Goal: Information Seeking & Learning: Find contact information

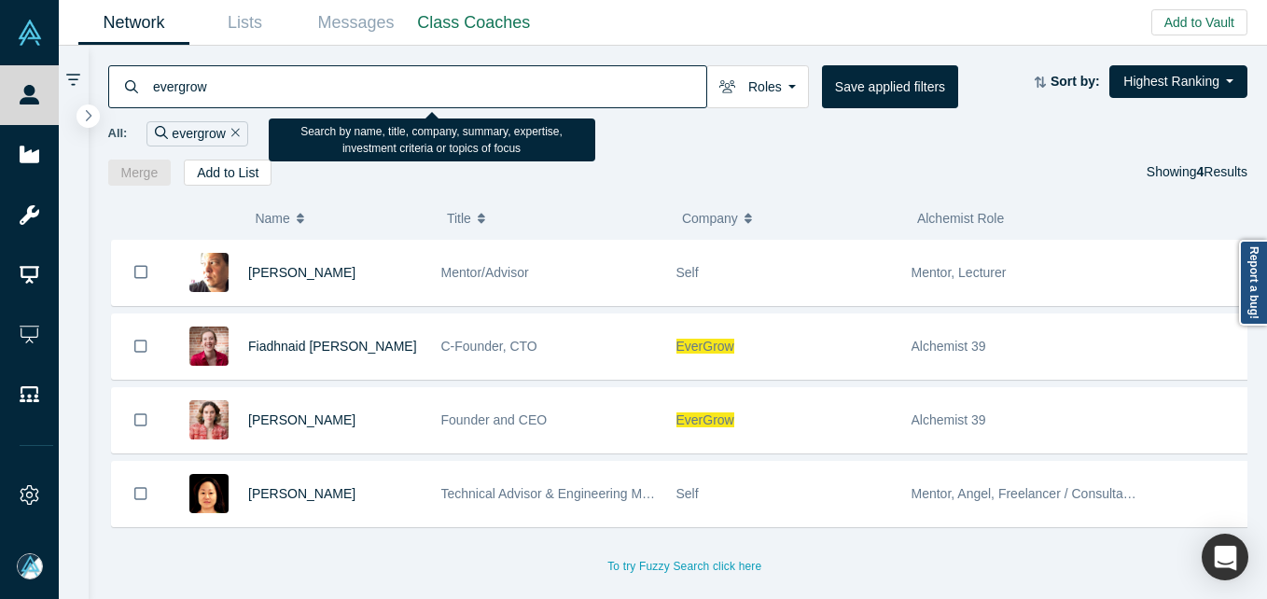
click at [279, 74] on input "evergrow" at bounding box center [428, 86] width 555 height 44
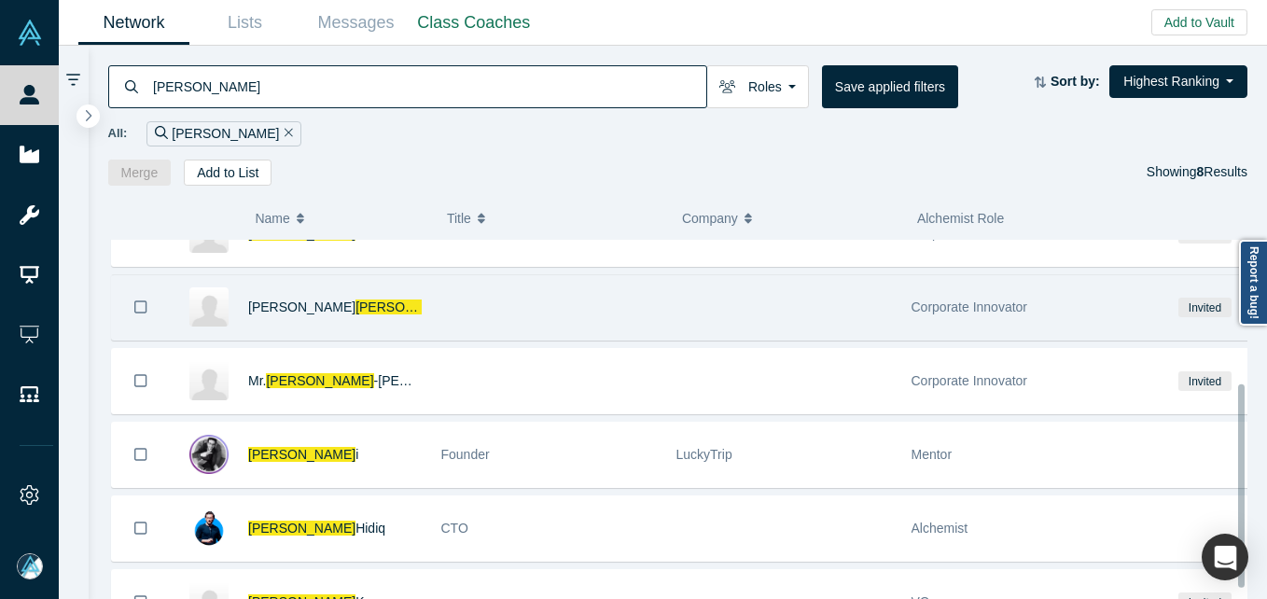
scroll to position [273, 0]
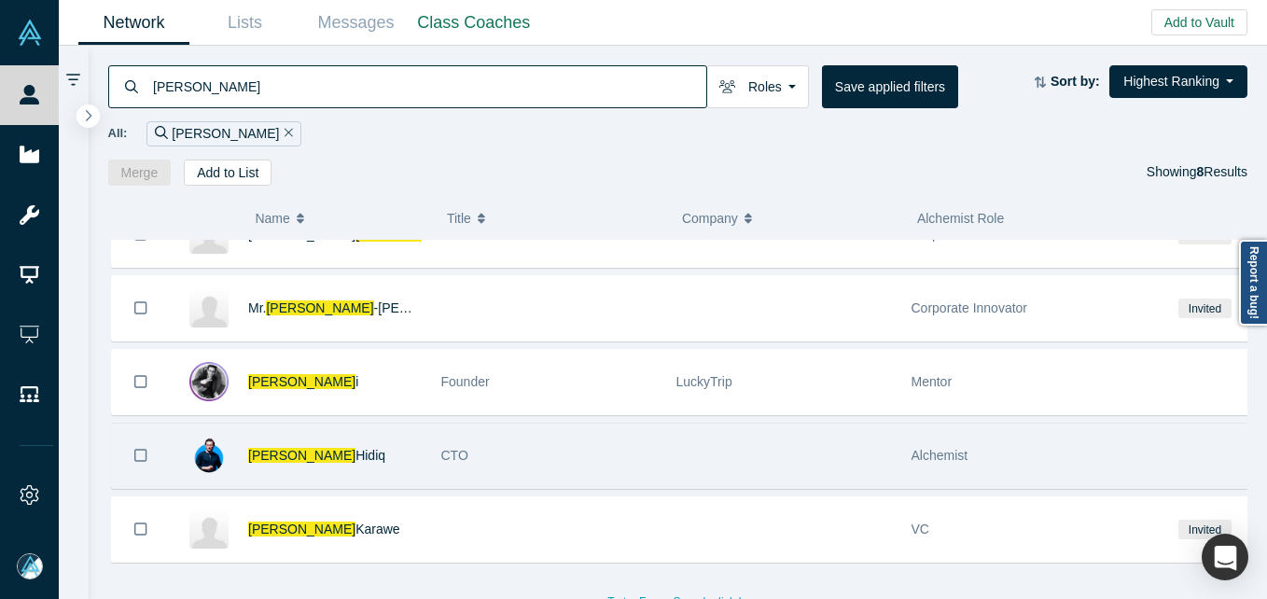
drag, startPoint x: 391, startPoint y: 440, endPoint x: 246, endPoint y: 444, distance: 144.6
click at [246, 444] on div "[PERSON_NAME]" at bounding box center [296, 455] width 252 height 64
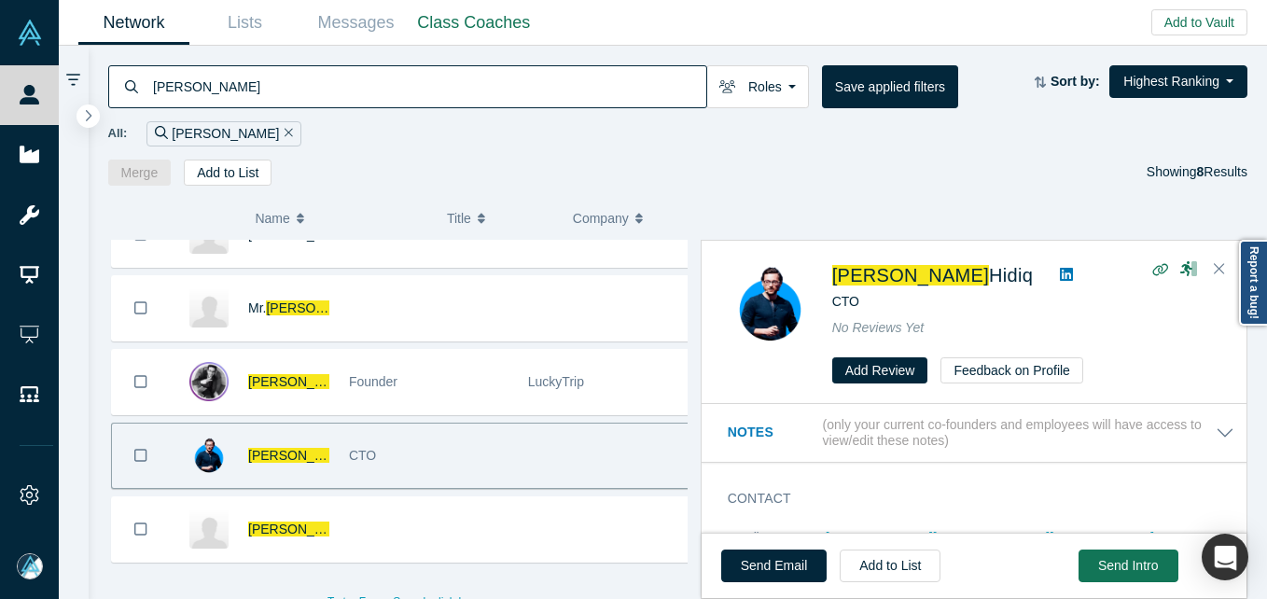
copy span "[PERSON_NAME]"
drag, startPoint x: 814, startPoint y: 256, endPoint x: 973, endPoint y: 278, distance: 160.1
click at [973, 278] on div "[PERSON_NAME] CTO No Reviews Yet Add Review Feedback on Profile" at bounding box center [973, 323] width 545 height 163
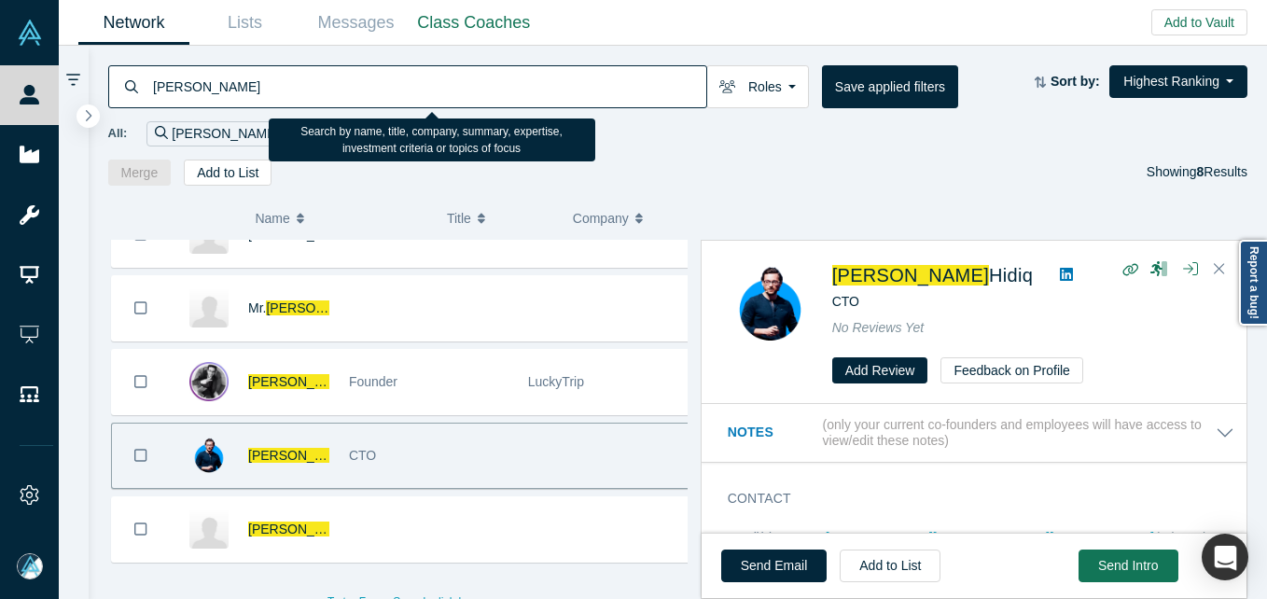
click at [269, 76] on input "[PERSON_NAME]" at bounding box center [428, 86] width 555 height 44
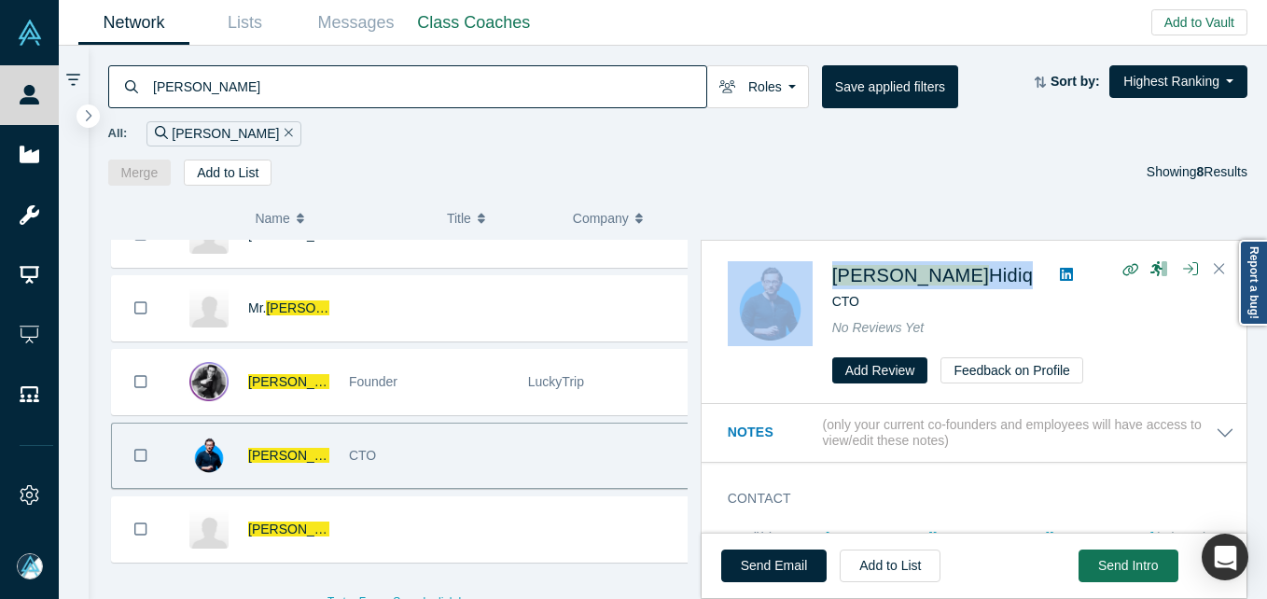
drag, startPoint x: 819, startPoint y: 260, endPoint x: 977, endPoint y: 278, distance: 158.6
click at [977, 278] on div "[PERSON_NAME] CTO No Reviews Yet Add Review Feedback on Profile" at bounding box center [977, 322] width 499 height 123
copy div "[PERSON_NAME]"
click at [1005, 198] on div "( 0 ) Name Title Company Alchemist Role [PERSON_NAME] Director of digital innov…" at bounding box center [678, 393] width 1179 height 414
click at [891, 201] on div "( 0 ) Name Title Company Alchemist Role [PERSON_NAME] Director of digital innov…" at bounding box center [678, 393] width 1179 height 414
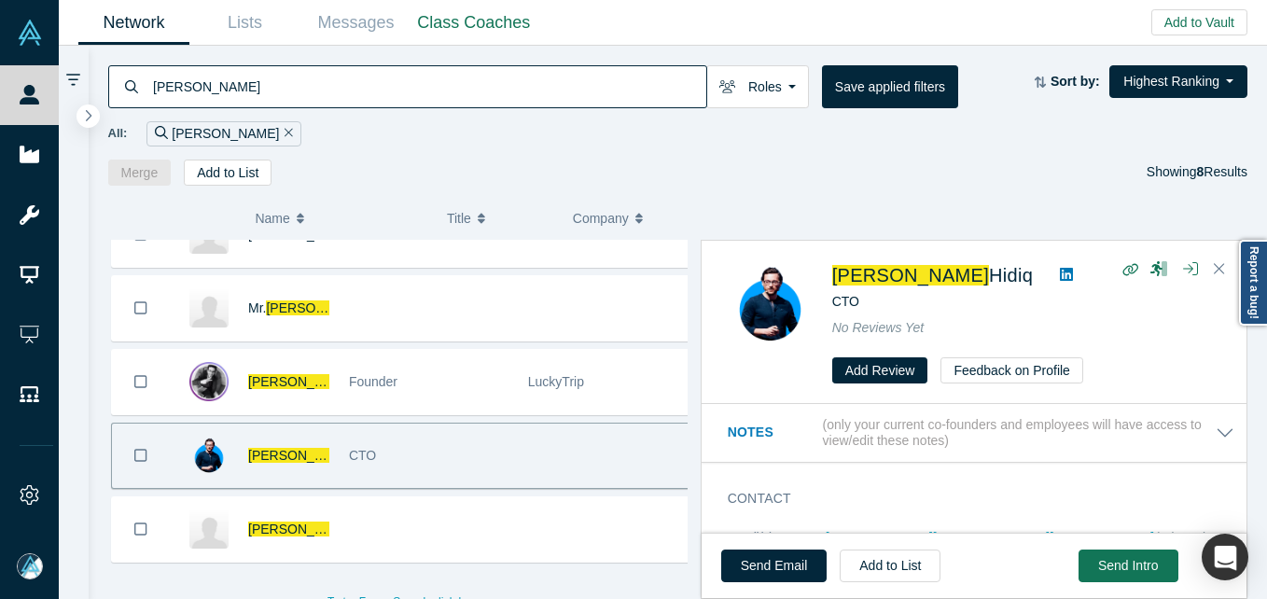
drag, startPoint x: 911, startPoint y: 275, endPoint x: 928, endPoint y: 176, distance: 100.3
click at [928, 176] on div "Merge Add to List Showing 8 Results" at bounding box center [678, 173] width 1140 height 26
click at [347, 82] on input "[PERSON_NAME]" at bounding box center [428, 86] width 555 height 44
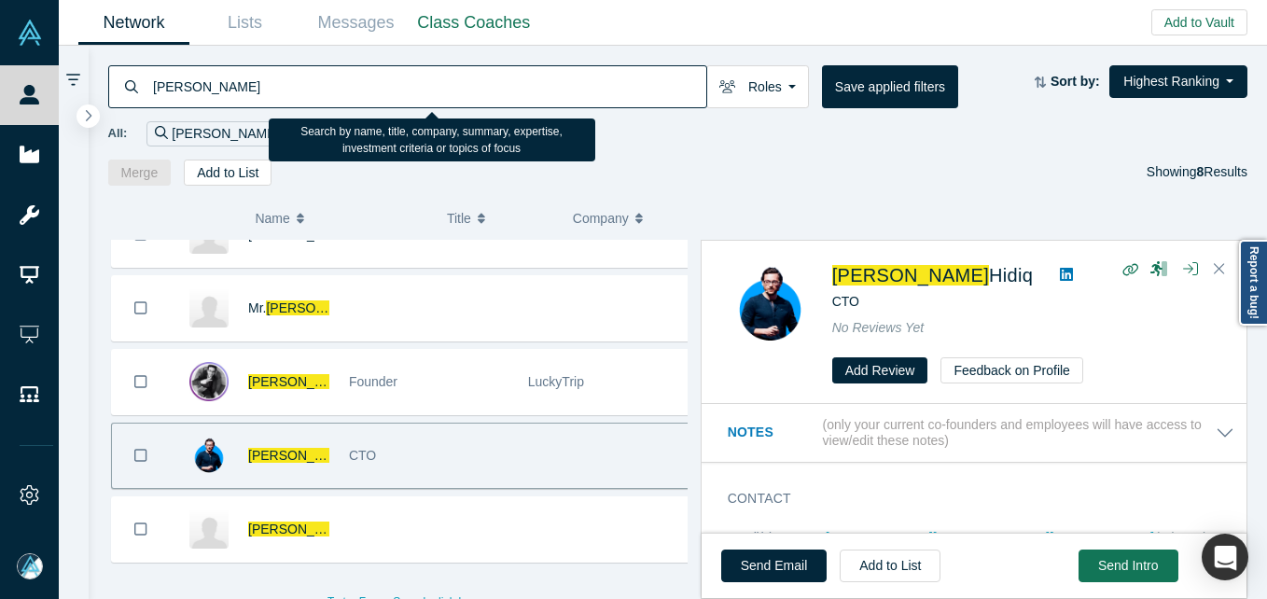
click at [347, 82] on input "[PERSON_NAME]" at bounding box center [428, 86] width 555 height 44
paste input "[PERSON_NAME]"
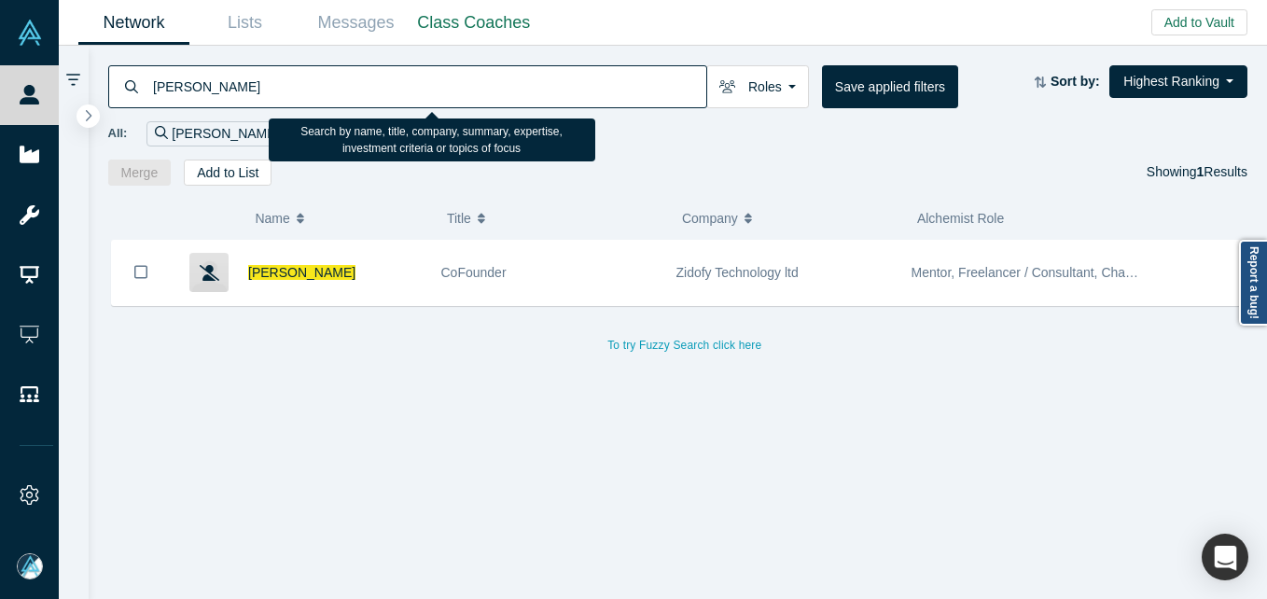
click at [349, 101] on input "[PERSON_NAME]" at bounding box center [428, 86] width 555 height 44
click at [350, 101] on input "[PERSON_NAME]" at bounding box center [428, 86] width 555 height 44
paste input "[PERSON_NAME]"
click at [431, 95] on input "[PERSON_NAME]" at bounding box center [428, 86] width 555 height 44
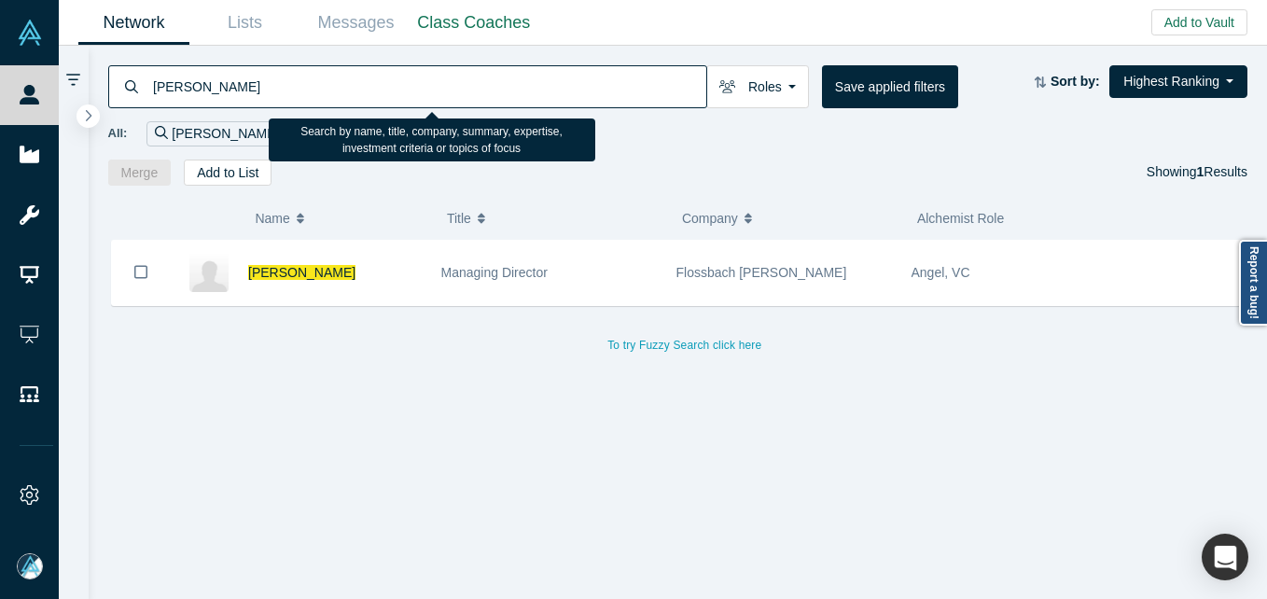
click at [431, 95] on input "[PERSON_NAME]" at bounding box center [428, 86] width 555 height 44
paste input "[PERSON_NAME]"
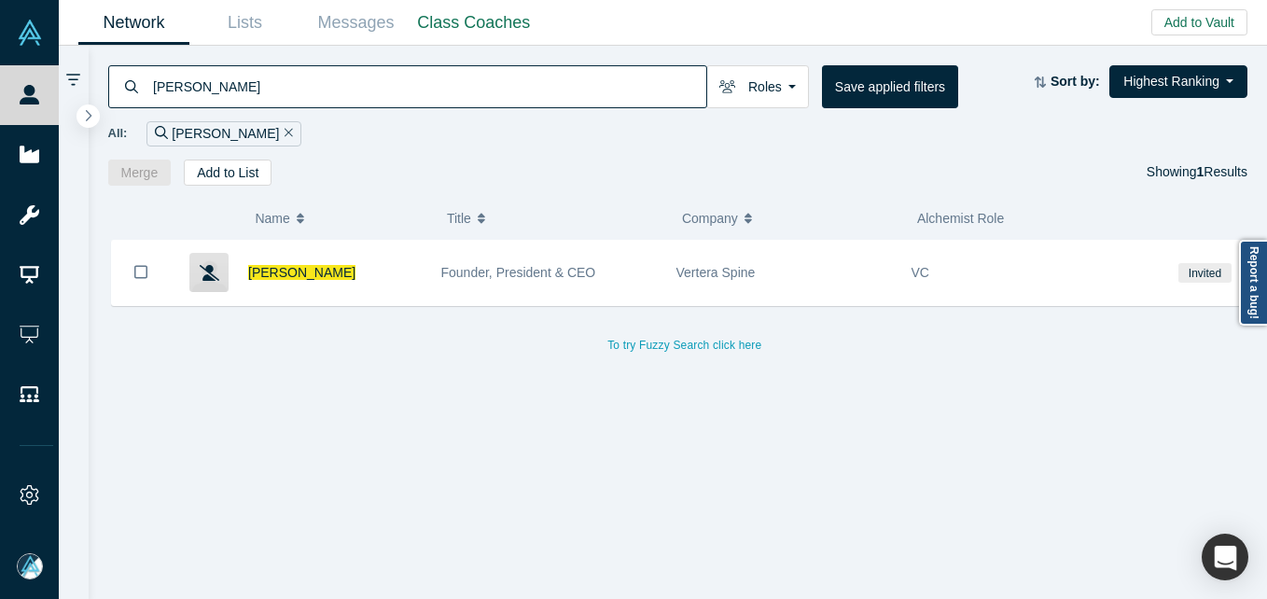
click at [345, 90] on input "[PERSON_NAME]" at bounding box center [428, 86] width 555 height 44
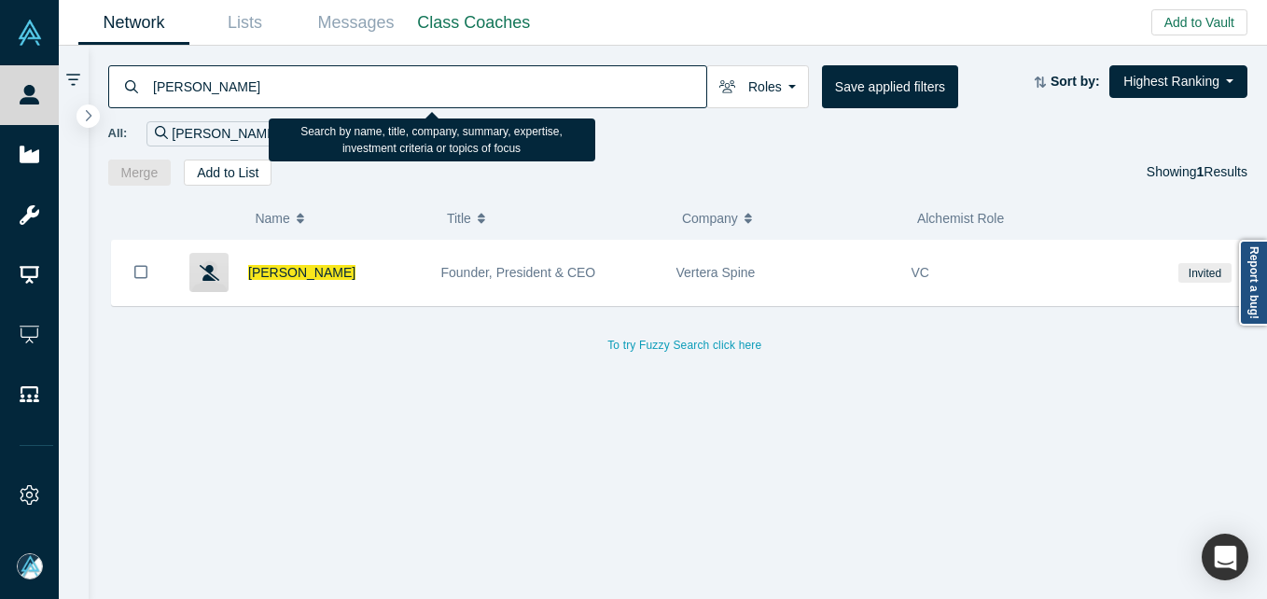
click at [345, 90] on input "[PERSON_NAME]" at bounding box center [428, 86] width 555 height 44
paste input "esa"
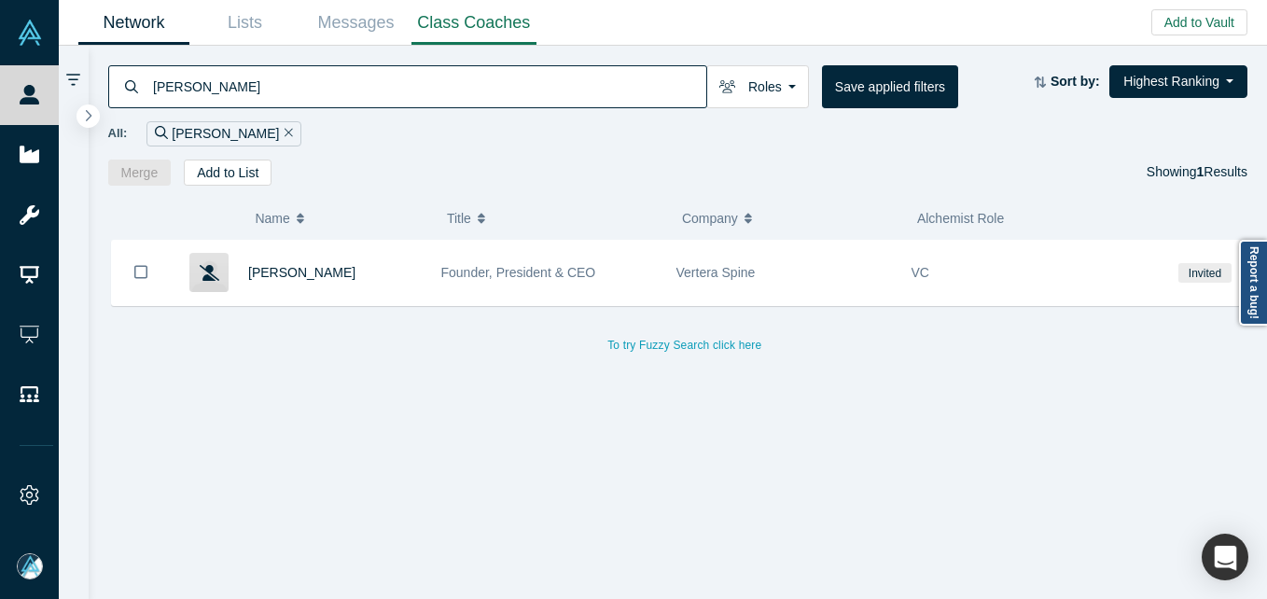
type input "[PERSON_NAME]"
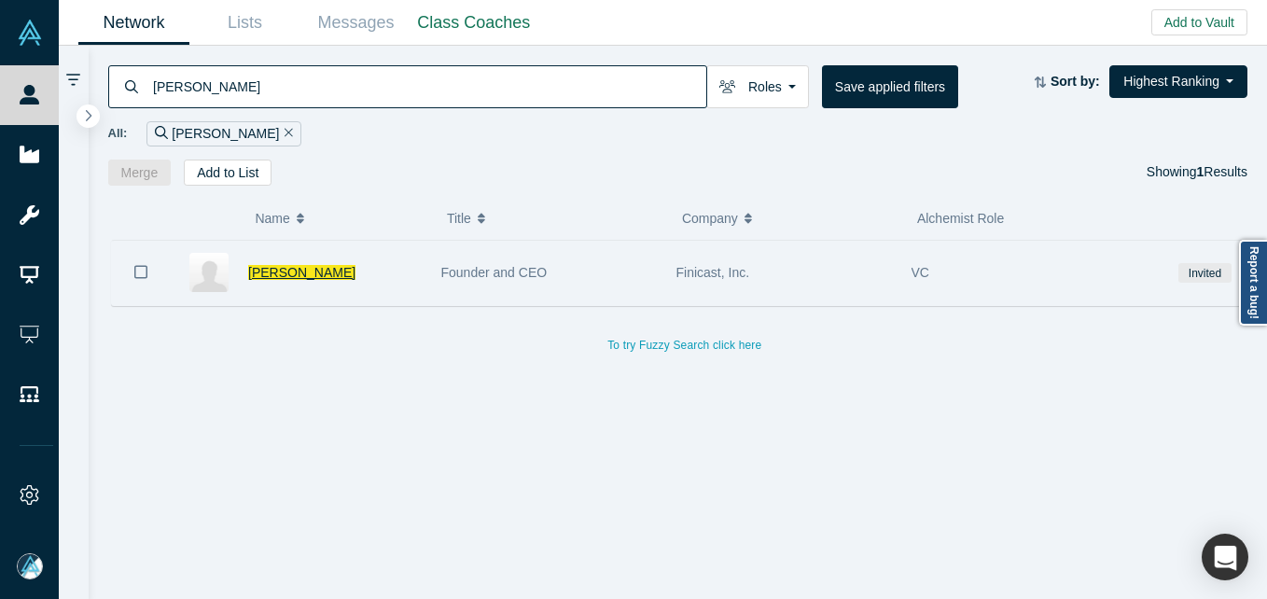
click at [255, 275] on span "[PERSON_NAME]" at bounding box center [301, 272] width 107 height 15
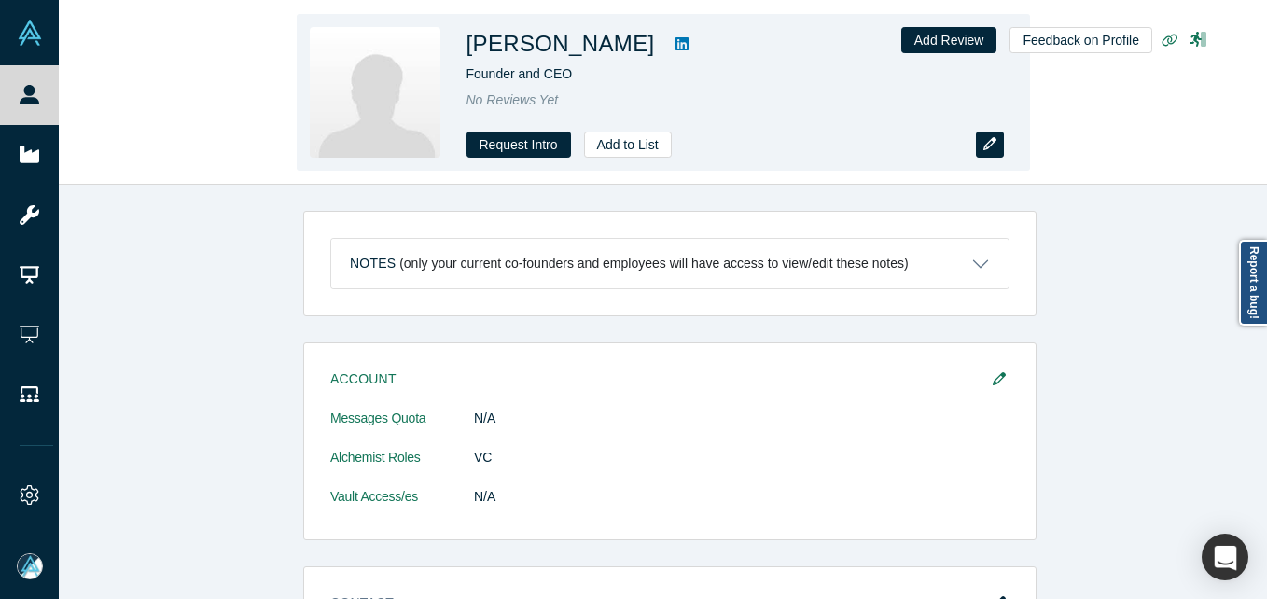
click at [994, 149] on icon "button" at bounding box center [989, 143] width 13 height 13
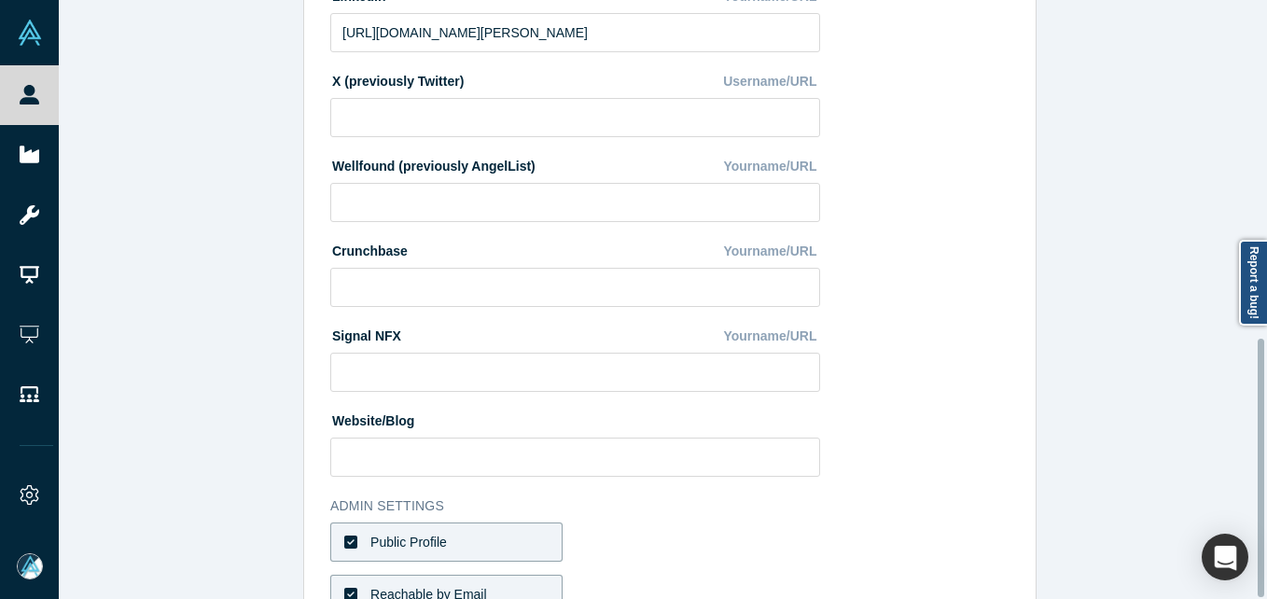
scroll to position [784, 0]
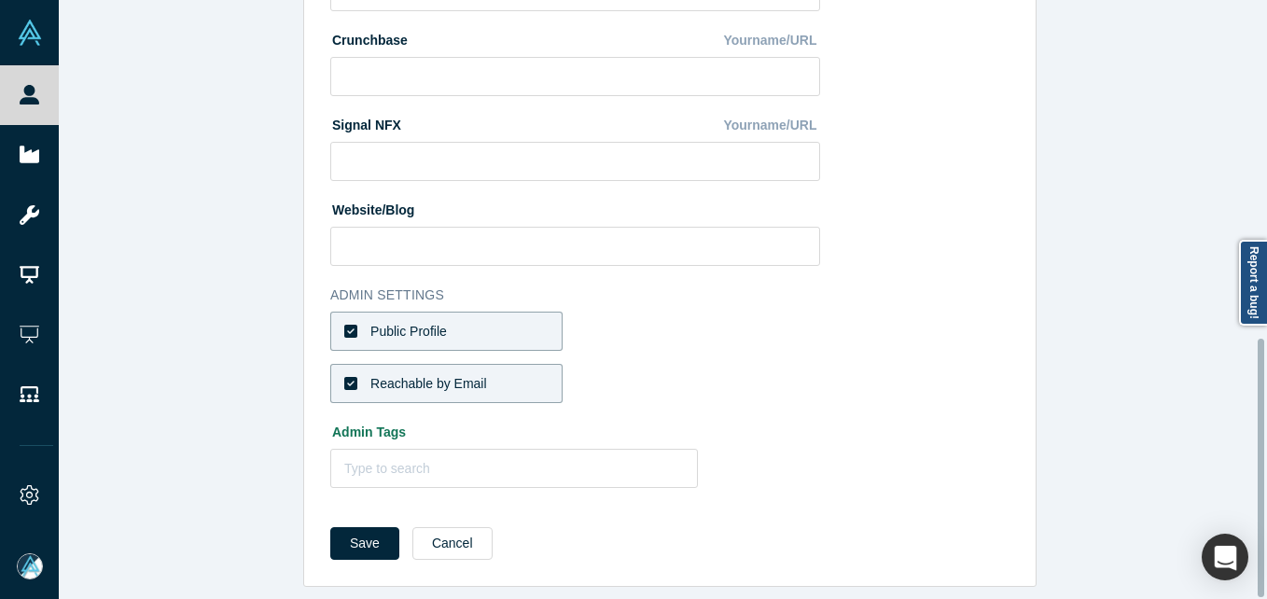
drag, startPoint x: 467, startPoint y: 314, endPoint x: 505, endPoint y: 362, distance: 60.5
click at [468, 316] on label "Public Profile" at bounding box center [446, 331] width 232 height 39
click at [0, 0] on input "Public Profile" at bounding box center [0, 0] width 0 height 0
click at [505, 364] on label "Reachable by Email" at bounding box center [446, 383] width 232 height 39
click at [0, 0] on input "Reachable by Email" at bounding box center [0, 0] width 0 height 0
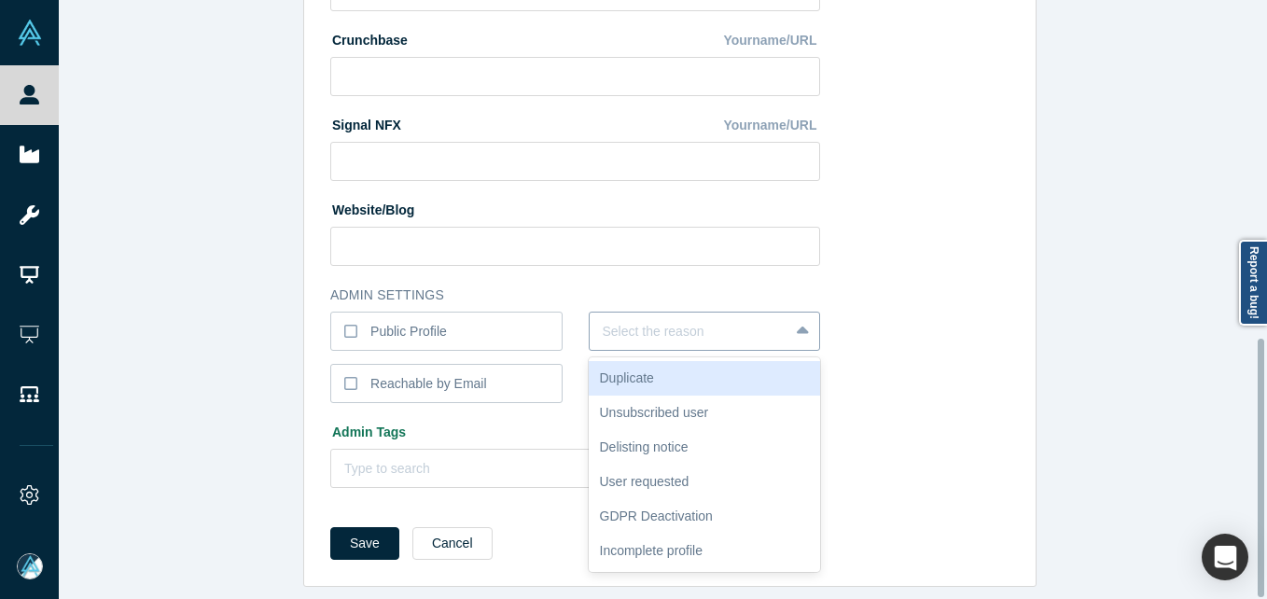
click at [680, 320] on div at bounding box center [689, 331] width 173 height 23
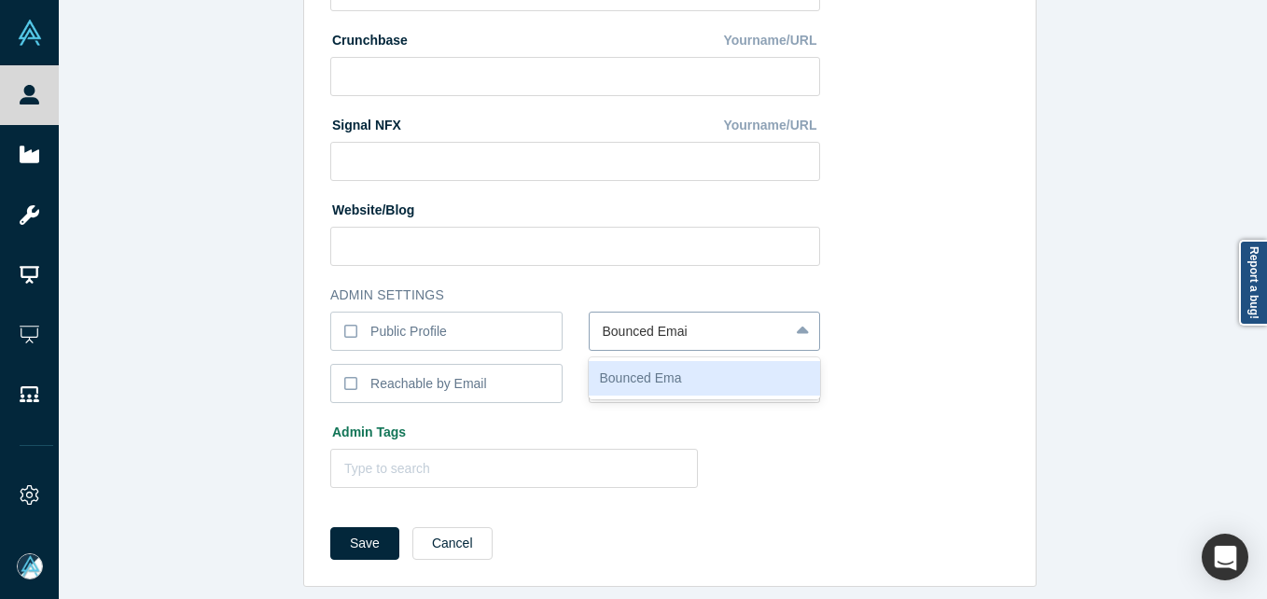
type input "Bounced Email"
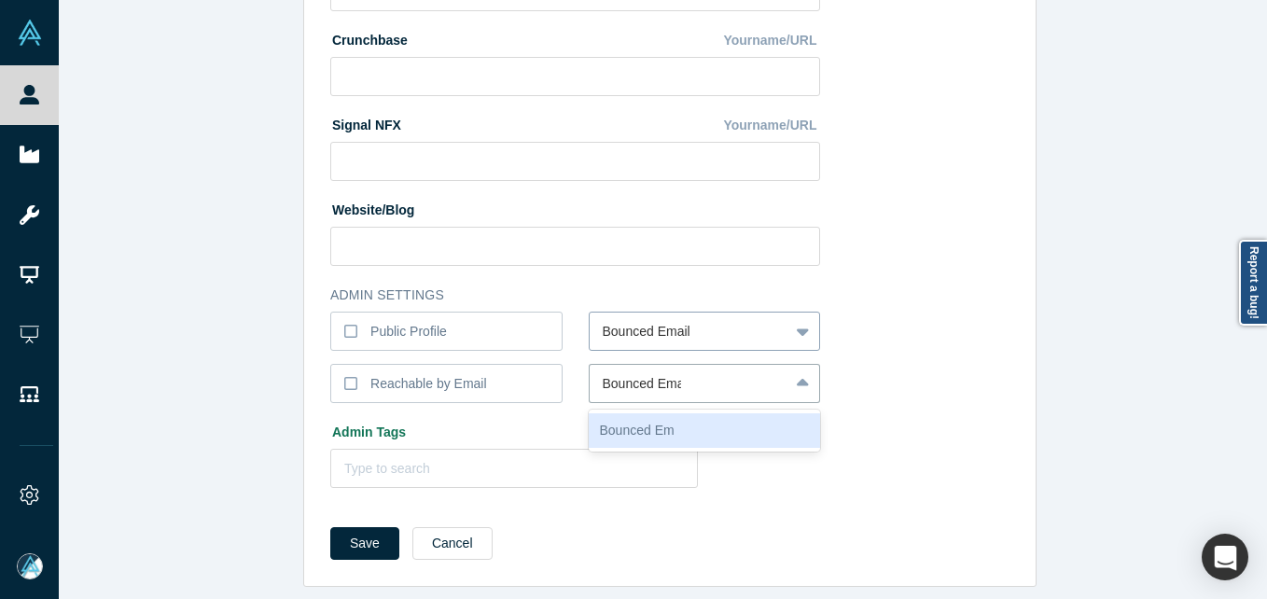
type input "Bounced Email"
click at [330, 527] on button "Save" at bounding box center [364, 543] width 69 height 33
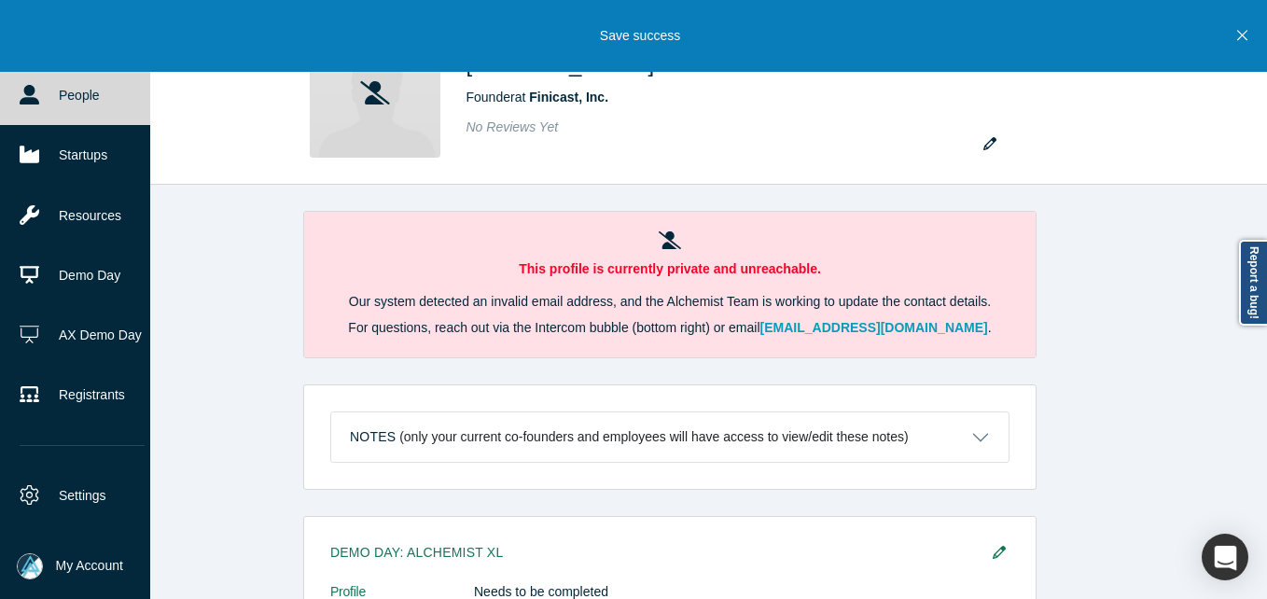
click at [25, 106] on link "People" at bounding box center [82, 95] width 164 height 60
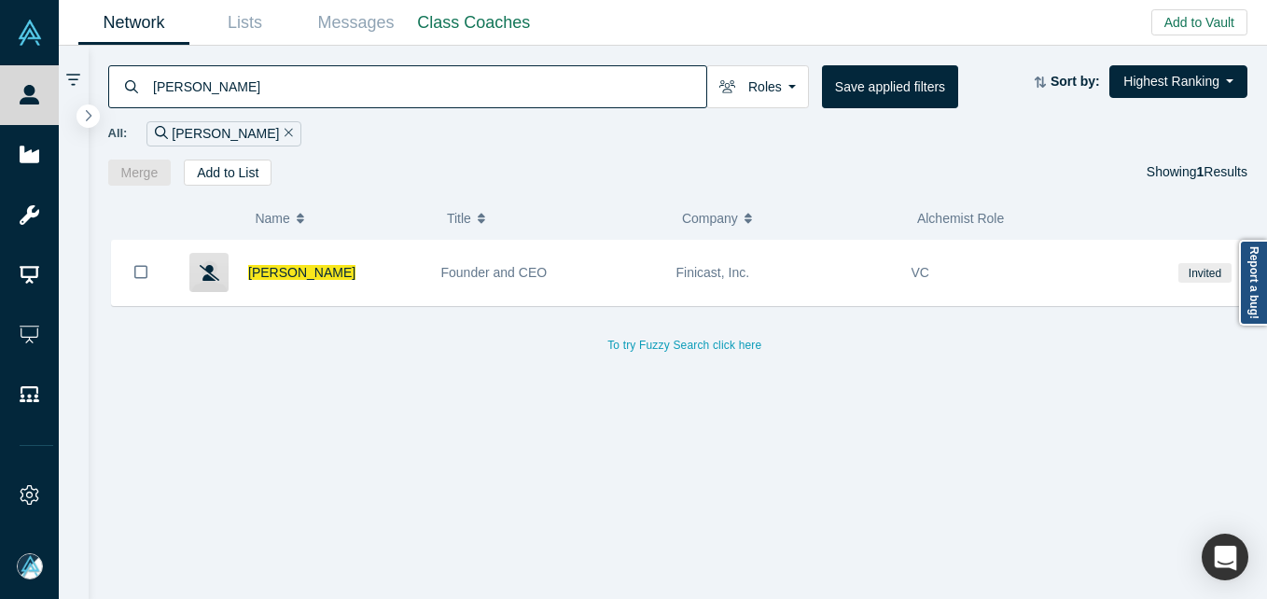
click at [362, 88] on input "[PERSON_NAME]" at bounding box center [428, 86] width 555 height 44
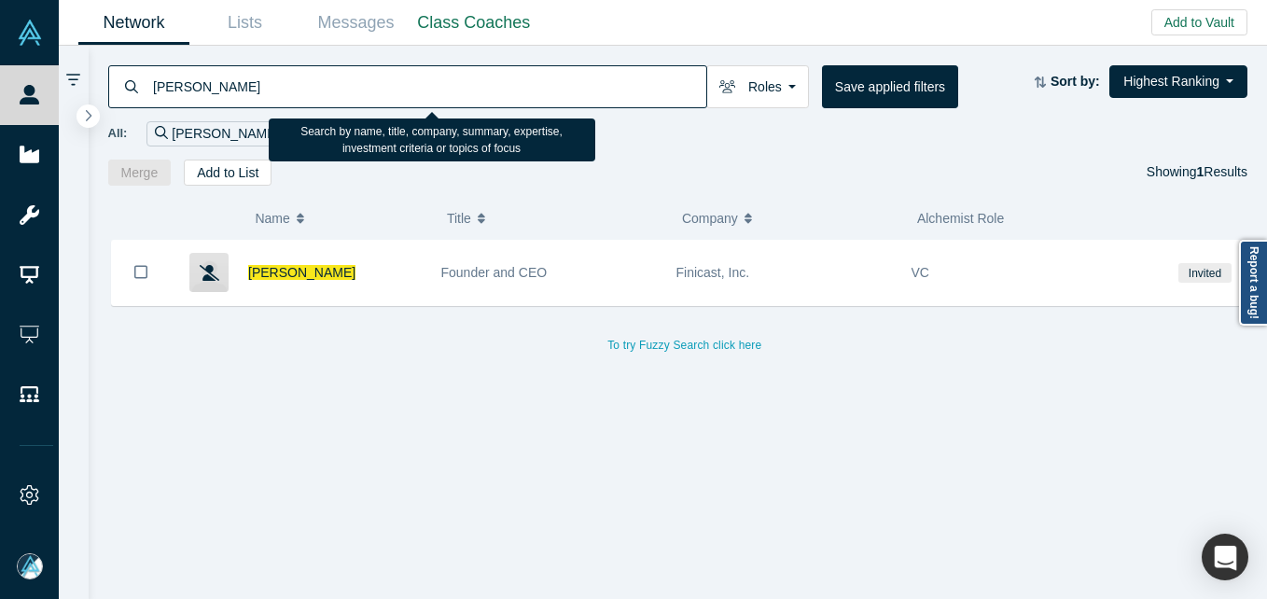
click at [362, 88] on input "[PERSON_NAME]" at bounding box center [428, 86] width 555 height 44
paste input "[PERSON_NAME]"
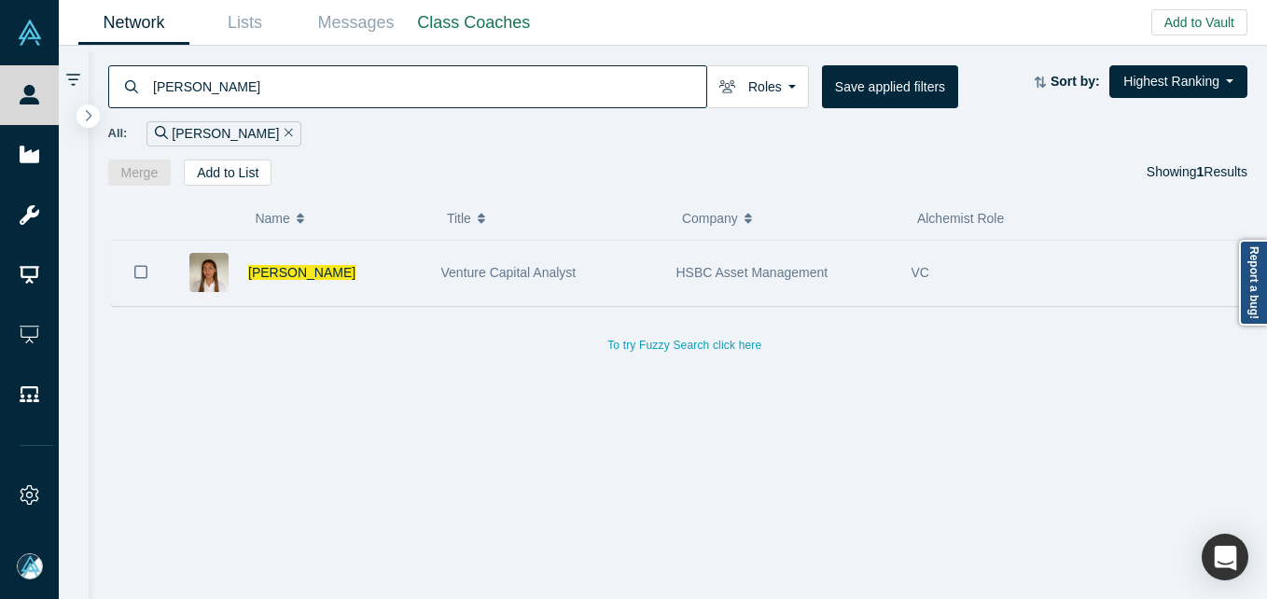
click at [401, 278] on div "[PERSON_NAME]" at bounding box center [334, 273] width 173 height 64
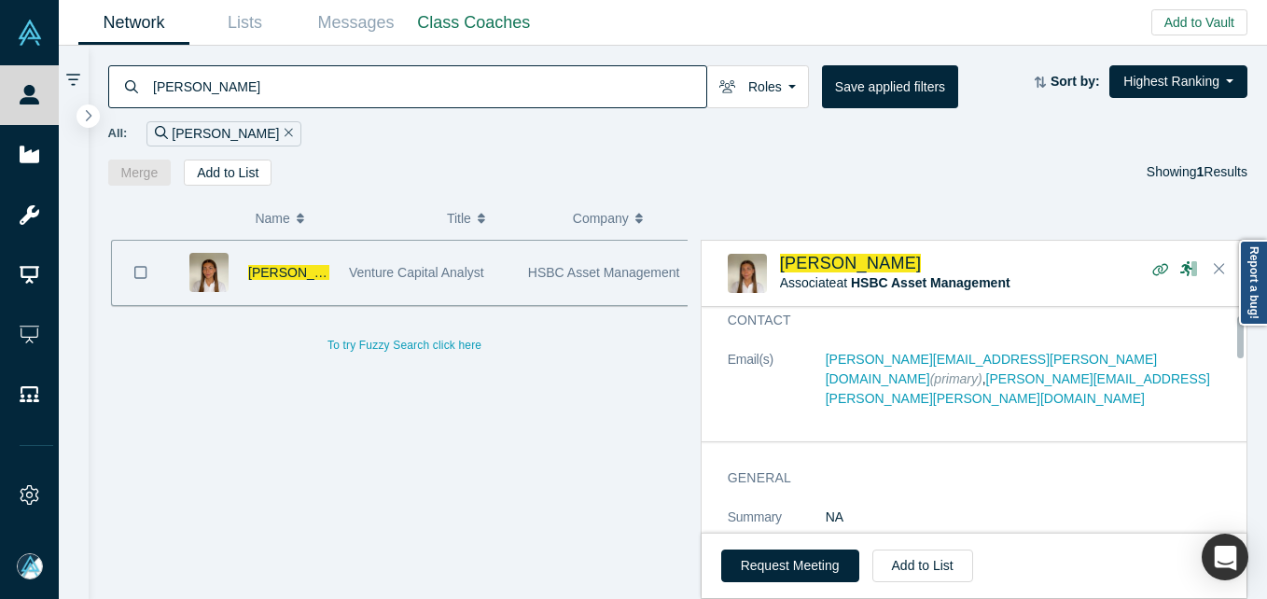
scroll to position [35, 0]
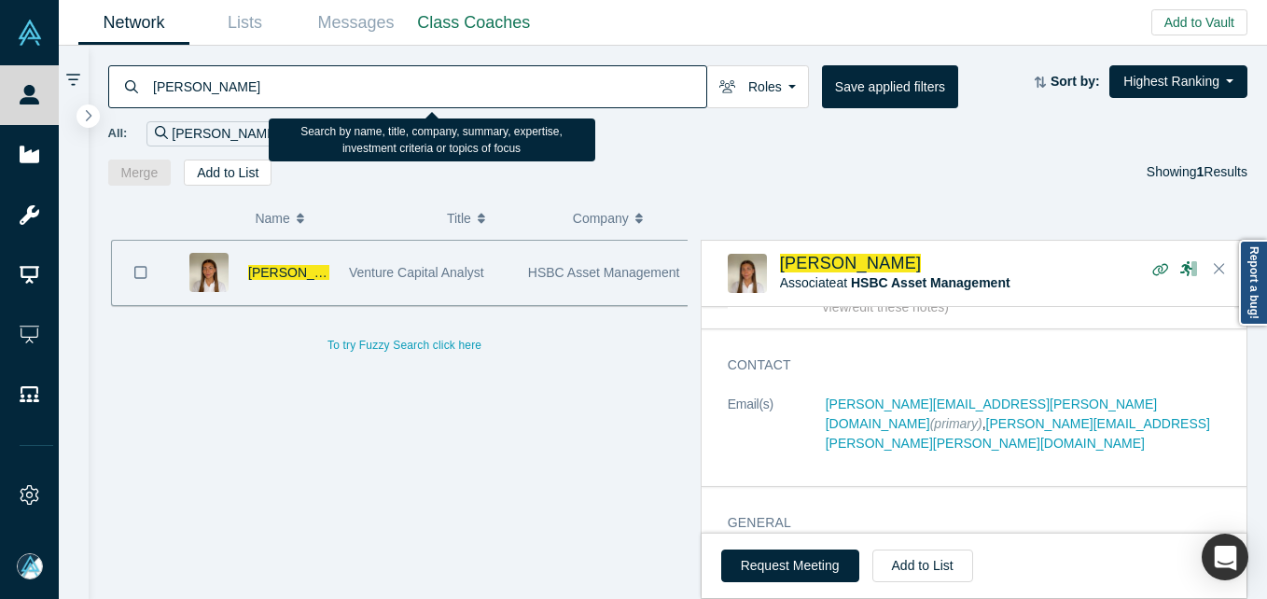
click at [372, 71] on input "[PERSON_NAME]" at bounding box center [428, 86] width 555 height 44
click at [372, 70] on input "[PERSON_NAME]" at bounding box center [428, 86] width 555 height 44
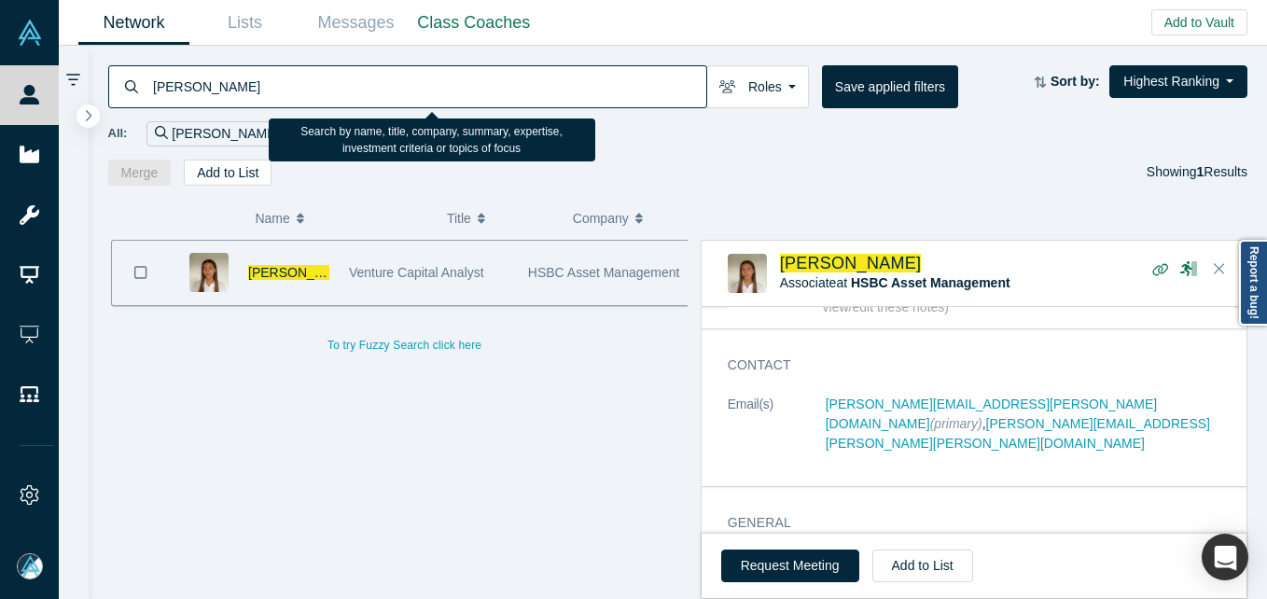
paste input "[PERSON_NAME]"
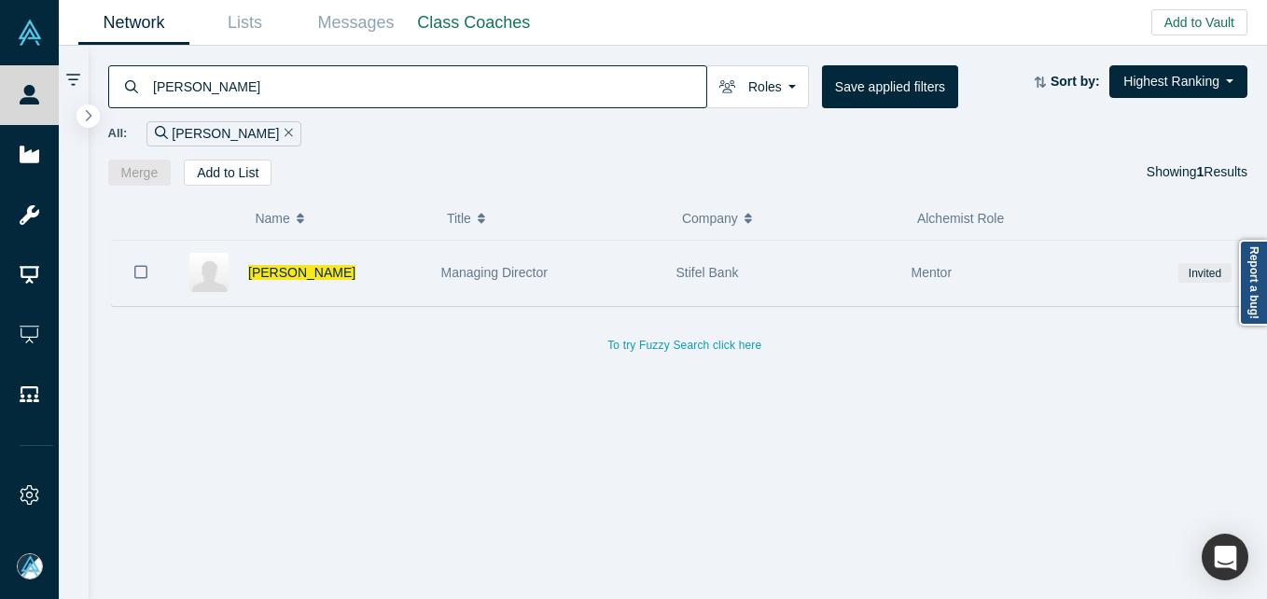
click at [357, 267] on div "[PERSON_NAME]" at bounding box center [334, 273] width 173 height 64
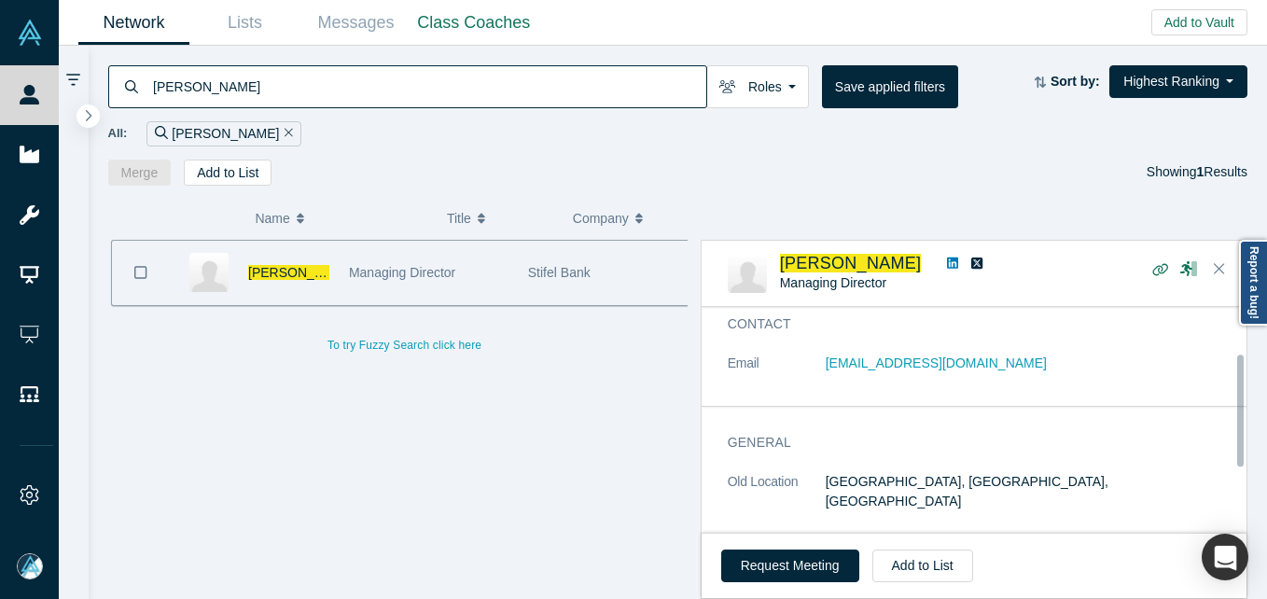
scroll to position [93, 0]
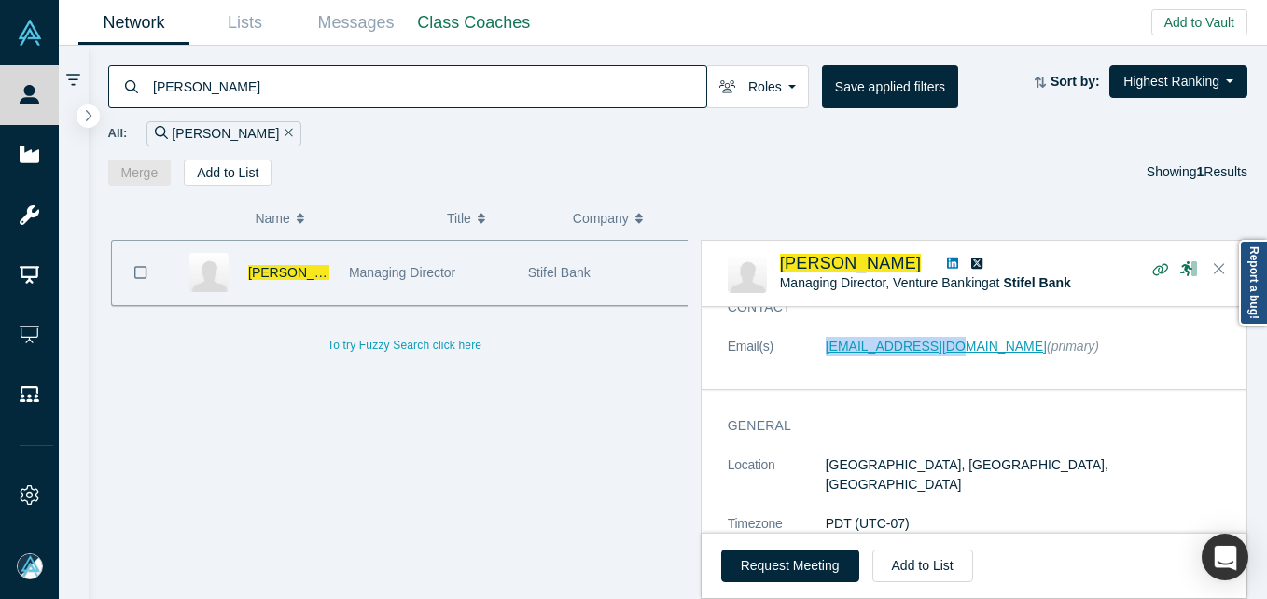
drag, startPoint x: 806, startPoint y: 339, endPoint x: 933, endPoint y: 344, distance: 127.0
click at [933, 344] on dl "Email(s) [EMAIL_ADDRESS][DOMAIN_NAME] (primary)" at bounding box center [981, 356] width 507 height 39
copy dl "[EMAIL_ADDRESS][DOMAIN_NAME]"
click at [394, 110] on div "All: [PERSON_NAME]" at bounding box center [678, 127] width 1140 height 38
click at [378, 77] on input "[PERSON_NAME]" at bounding box center [428, 86] width 555 height 44
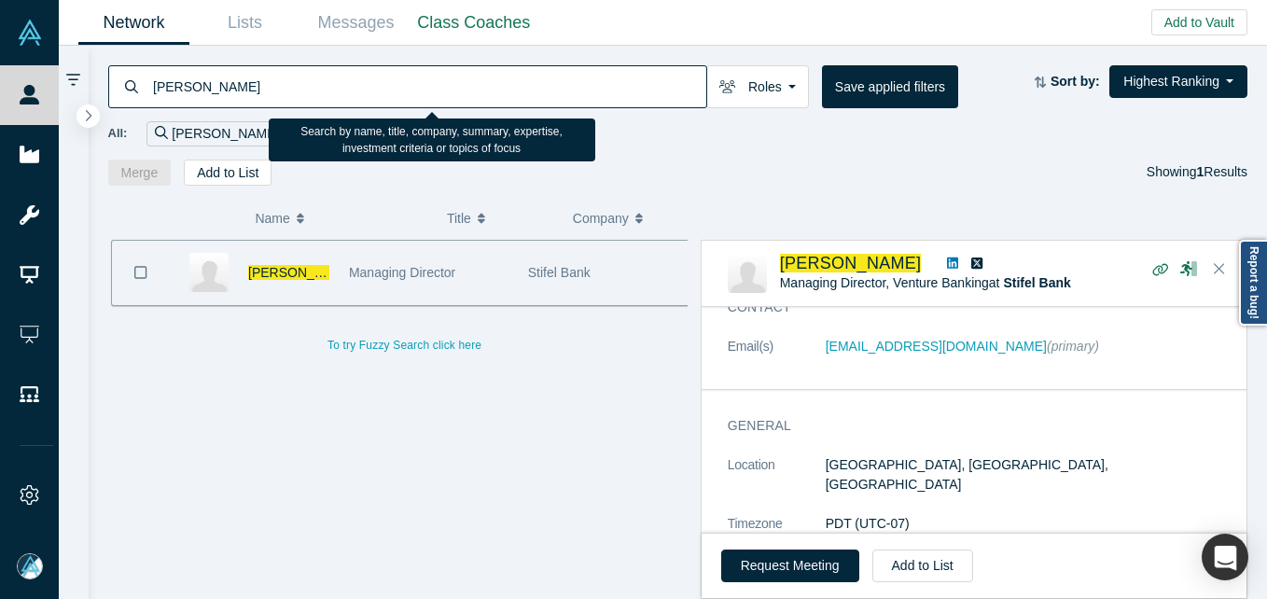
click at [378, 77] on input "[PERSON_NAME]" at bounding box center [428, 86] width 555 height 44
paste input "[PERSON_NAME]"
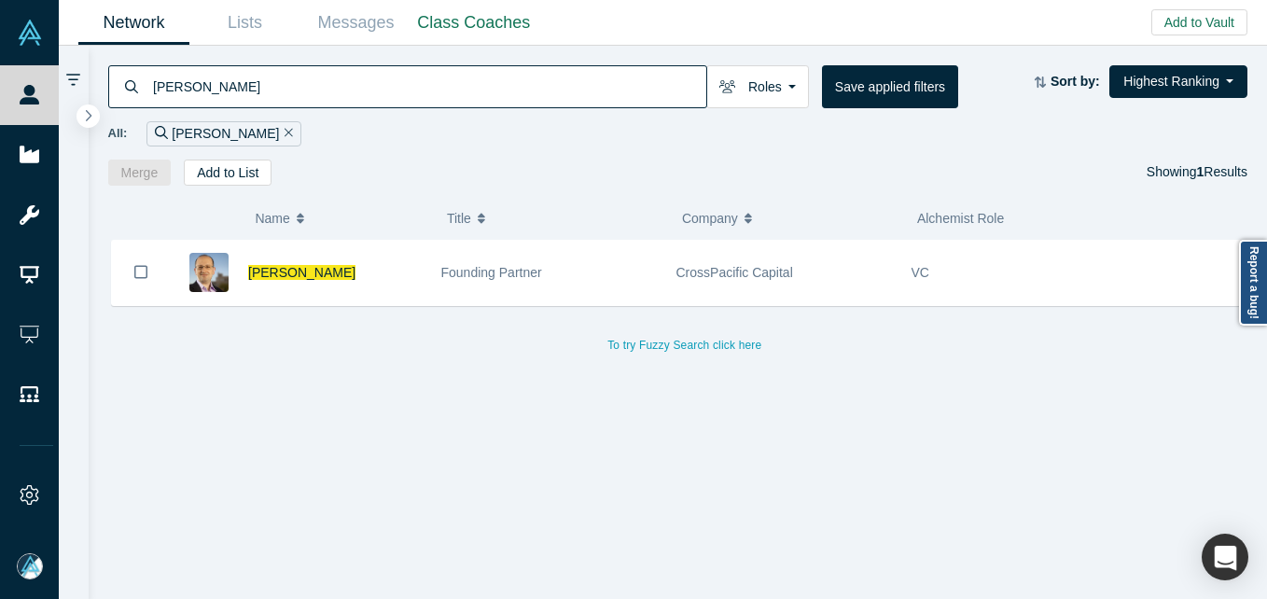
drag, startPoint x: 430, startPoint y: 265, endPoint x: 706, endPoint y: 21, distance: 368.7
click at [430, 265] on div "[PERSON_NAME]" at bounding box center [300, 273] width 261 height 64
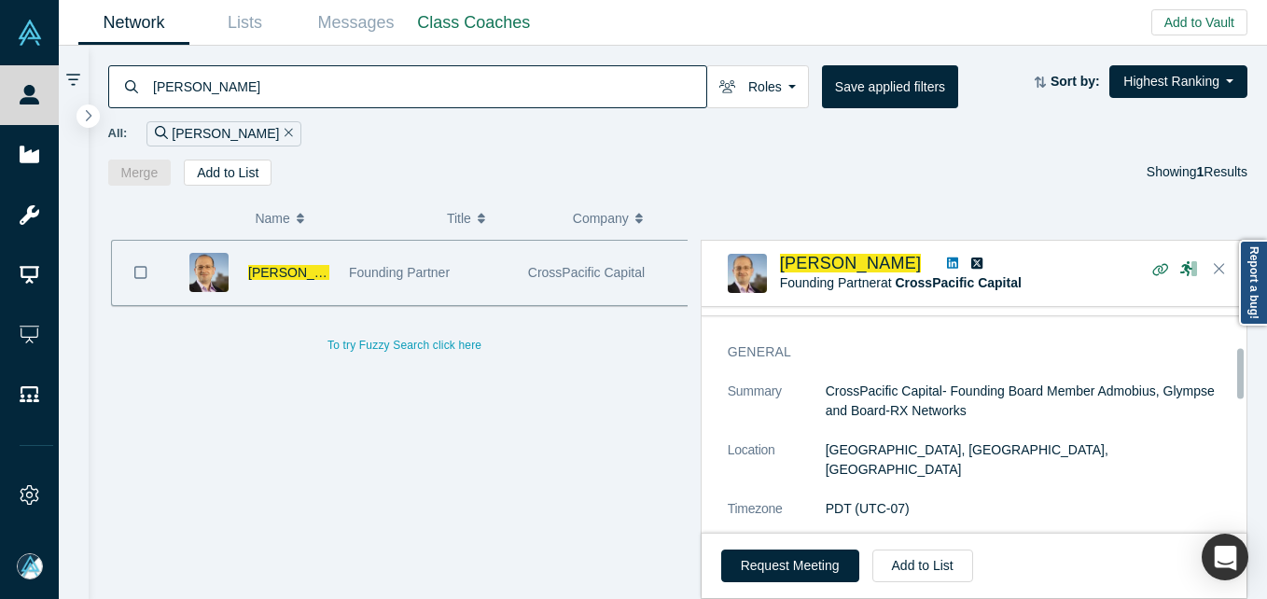
scroll to position [93, 0]
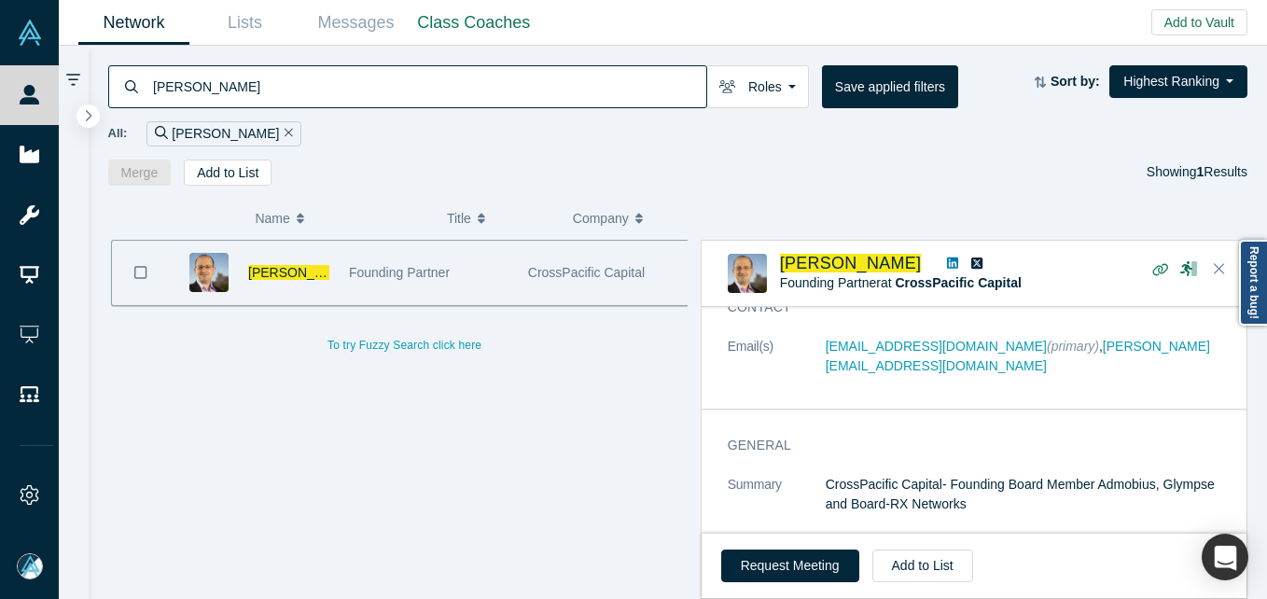
drag, startPoint x: 439, startPoint y: 93, endPoint x: 425, endPoint y: 88, distance: 15.1
click at [435, 90] on input "[PERSON_NAME]" at bounding box center [428, 86] width 555 height 44
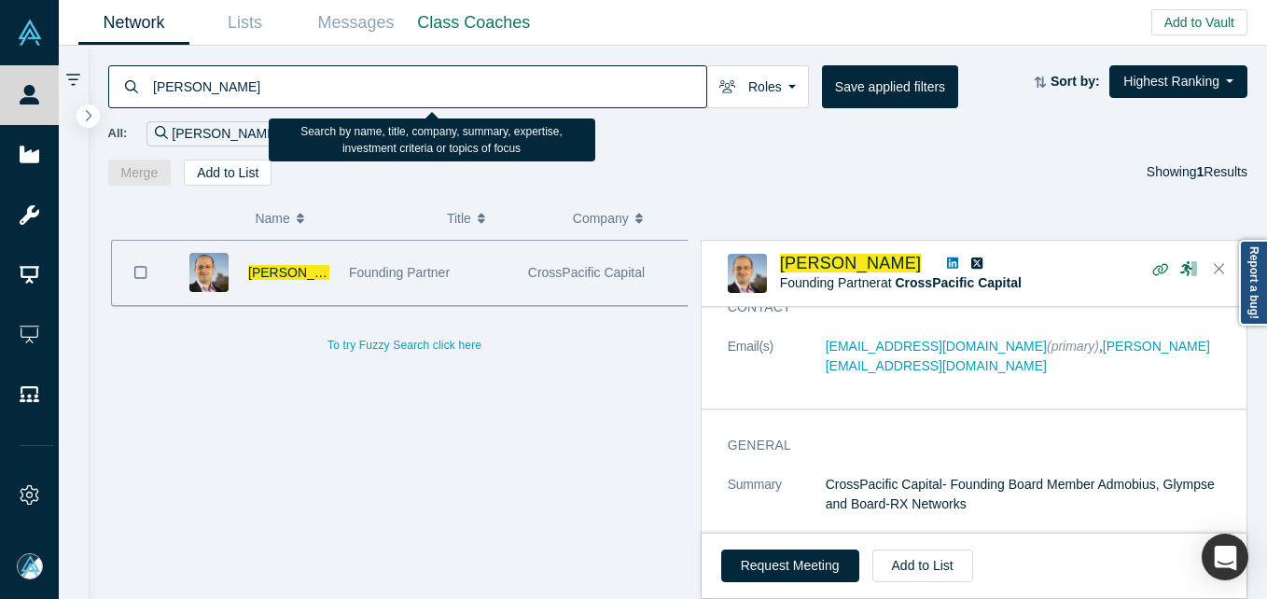
click at [425, 88] on input "[PERSON_NAME]" at bounding box center [428, 86] width 555 height 44
paste input "[PERSON_NAME]"
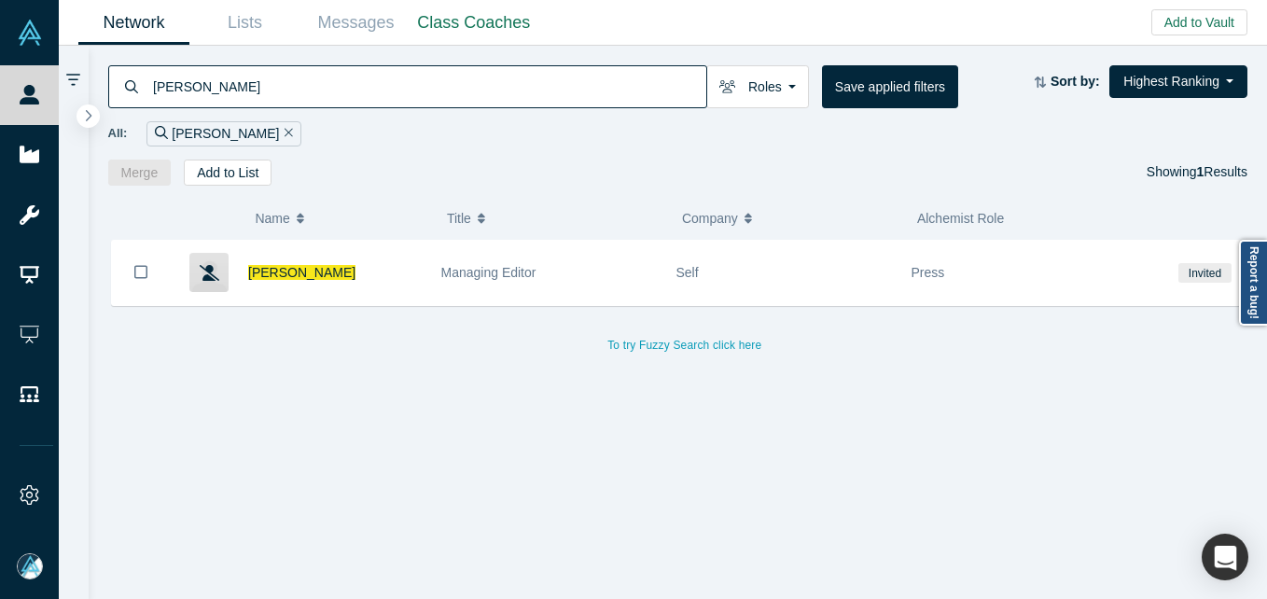
click at [461, 80] on input "[PERSON_NAME]" at bounding box center [428, 86] width 555 height 44
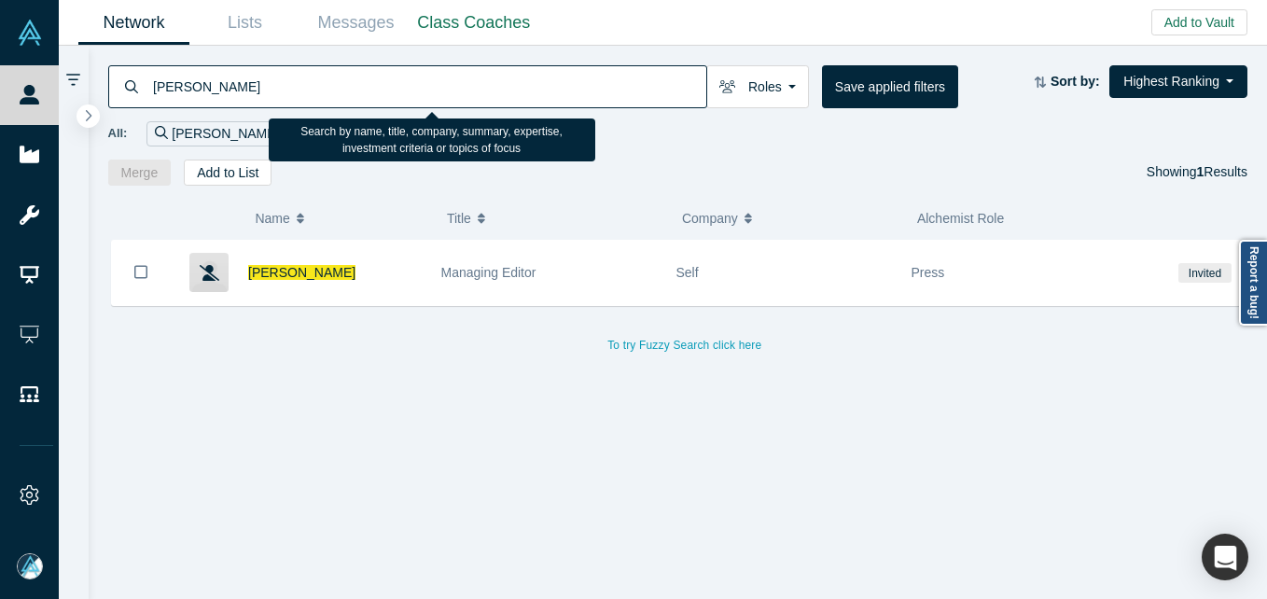
click at [461, 80] on input "[PERSON_NAME]" at bounding box center [428, 86] width 555 height 44
paste input "[PERSON_NAME]"
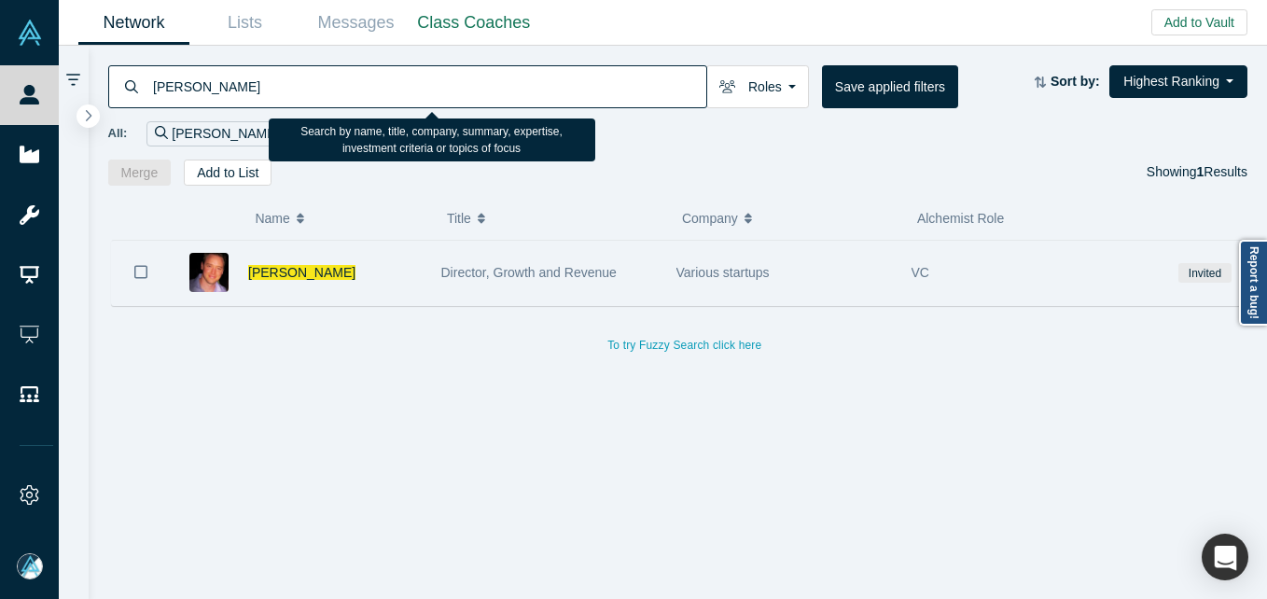
click at [371, 277] on div "[PERSON_NAME]" at bounding box center [334, 273] width 173 height 64
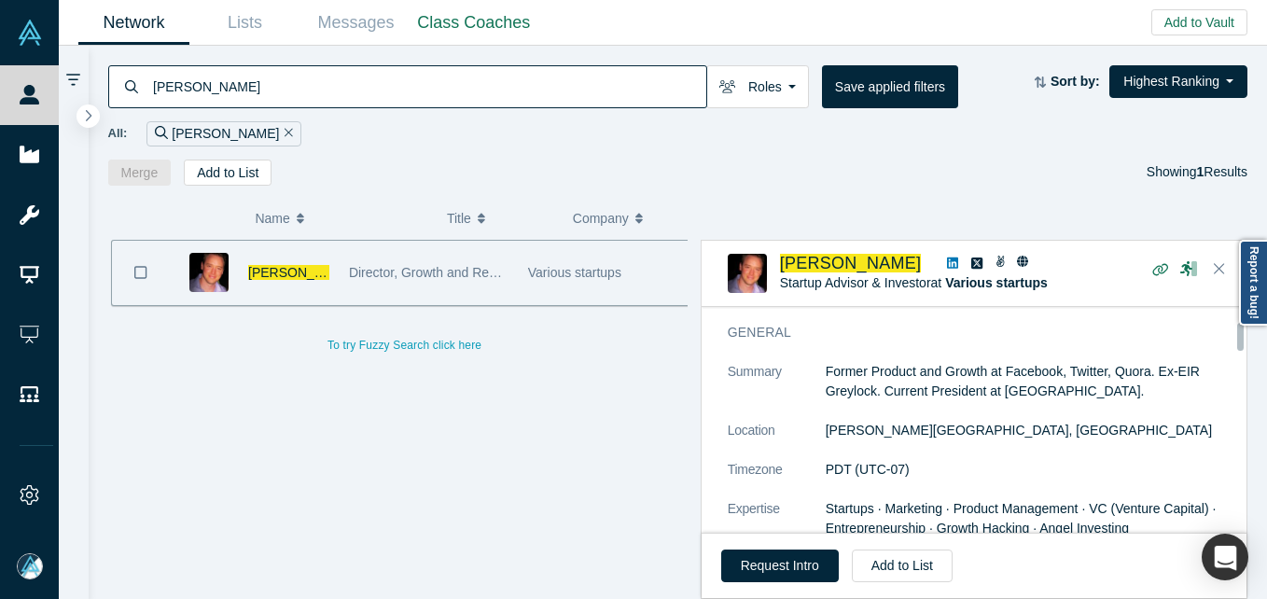
scroll to position [93, 0]
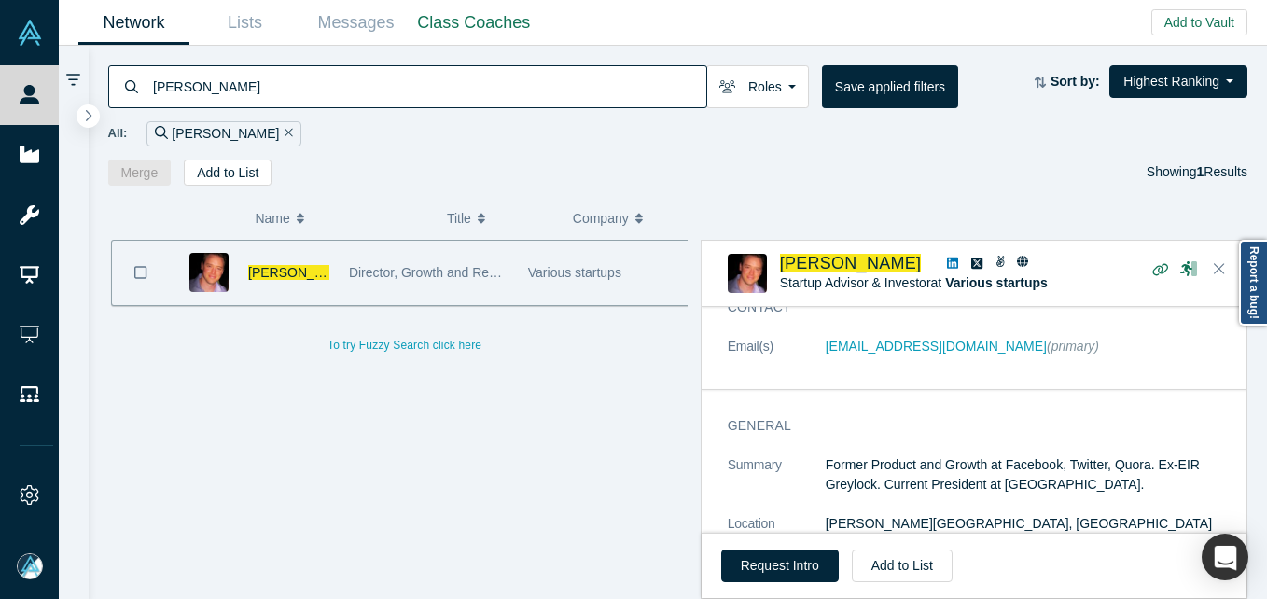
click at [282, 87] on input "[PERSON_NAME]" at bounding box center [428, 86] width 555 height 44
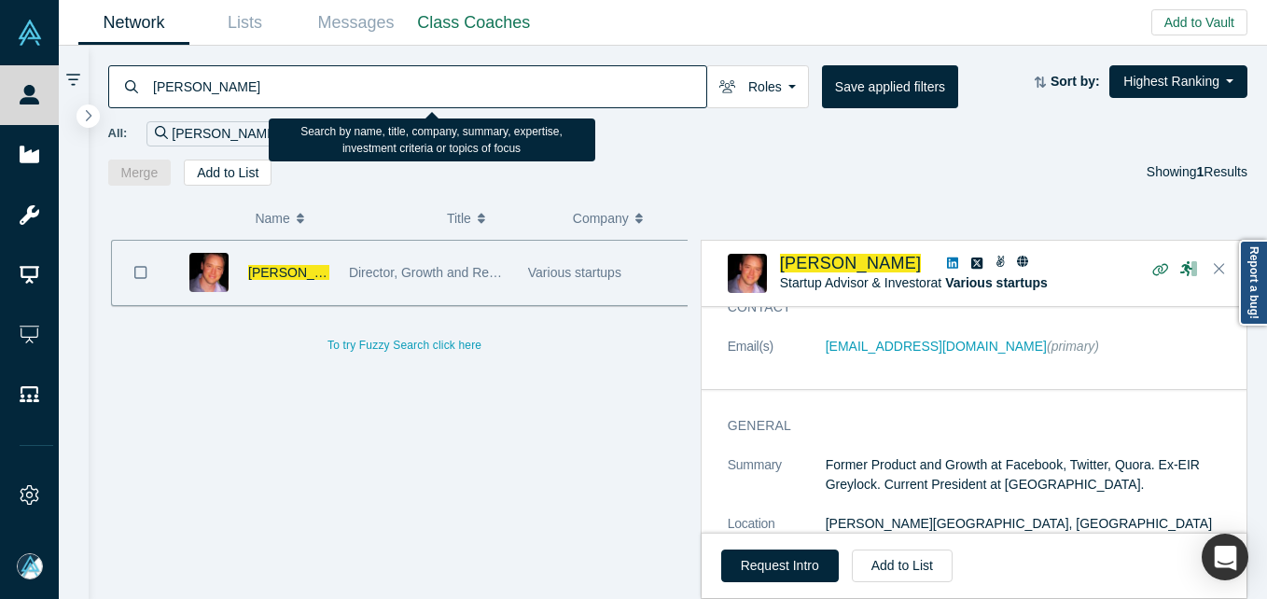
click at [282, 87] on input "[PERSON_NAME]" at bounding box center [428, 86] width 555 height 44
paste input "[PERSON_NAME]"
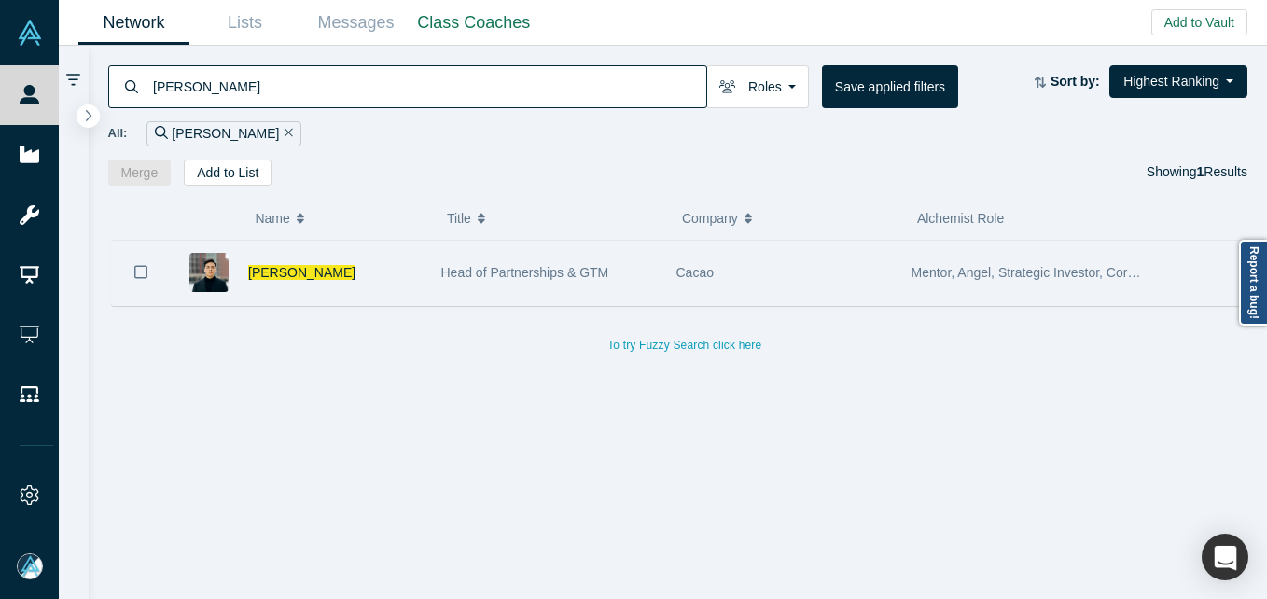
click at [451, 273] on span "Head of Partnerships & GTM" at bounding box center [525, 272] width 168 height 15
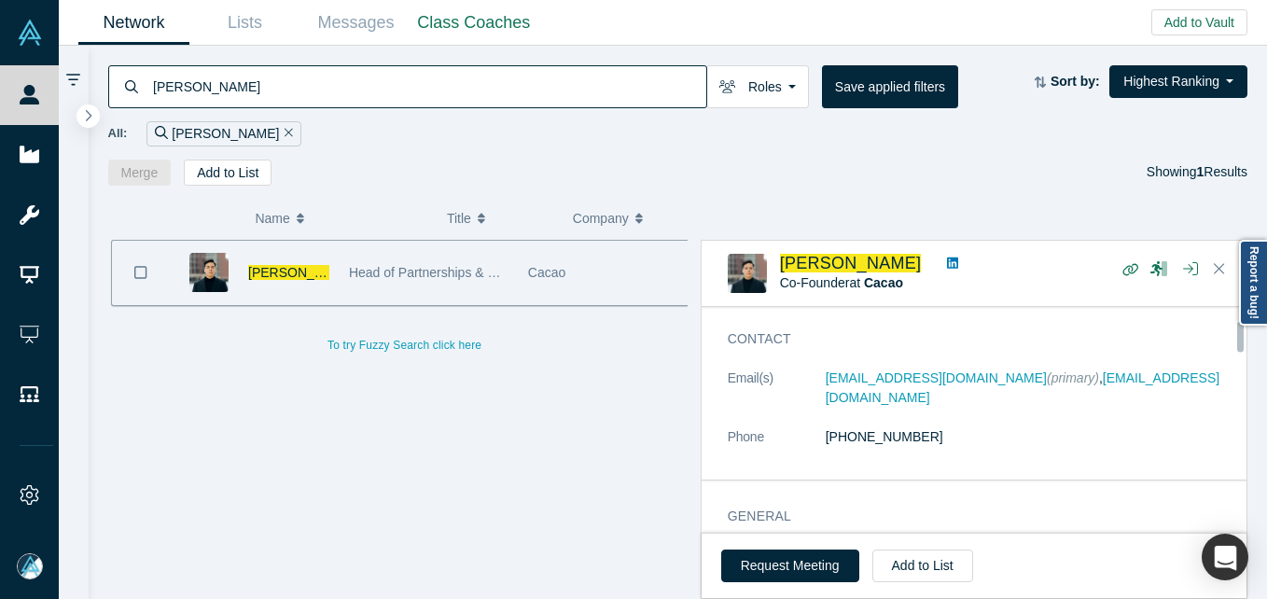
scroll to position [93, 0]
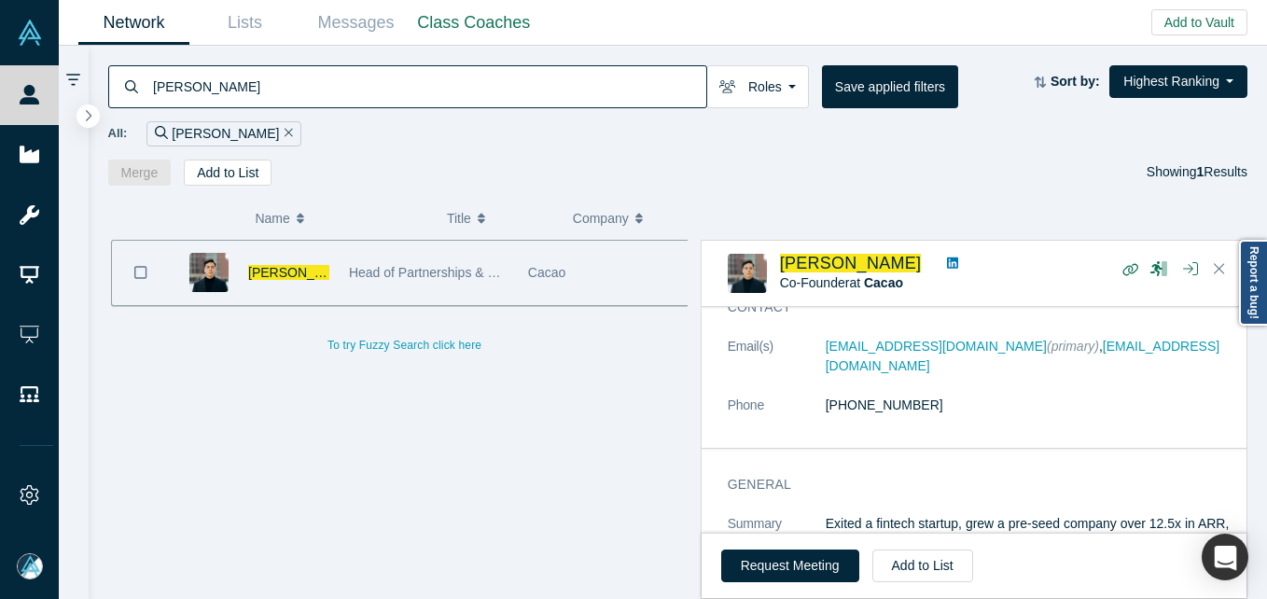
click at [533, 85] on input "[PERSON_NAME]" at bounding box center [428, 86] width 555 height 44
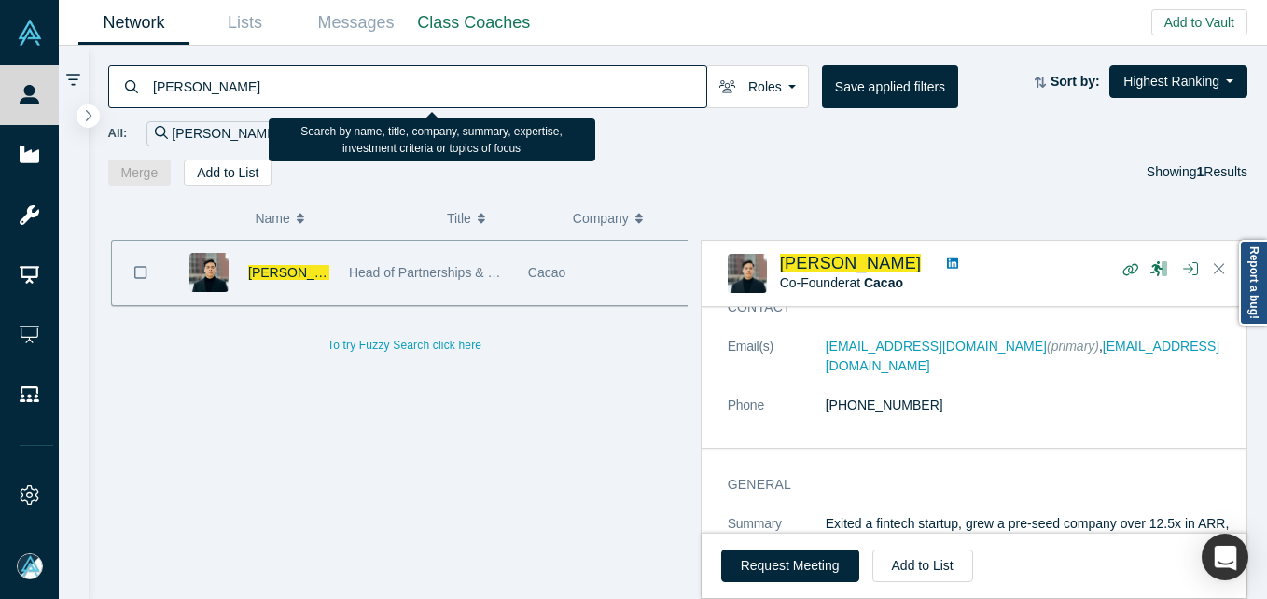
click at [533, 85] on input "[PERSON_NAME]" at bounding box center [428, 86] width 555 height 44
paste input "[PERSON_NAME]"
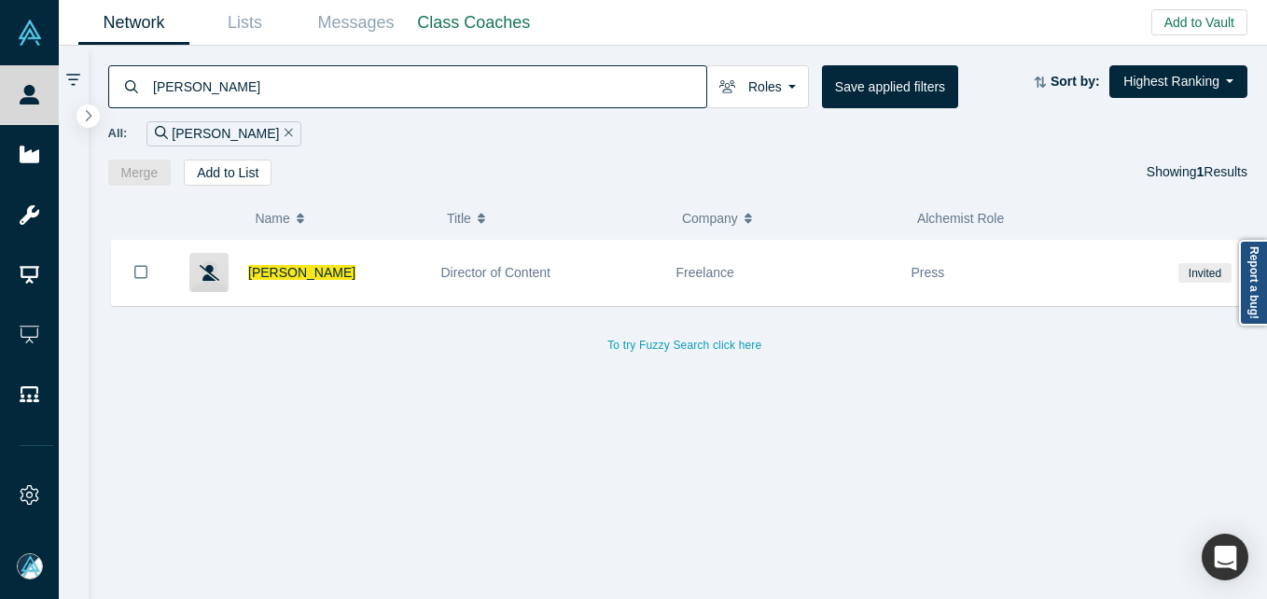
click at [381, 96] on input "[PERSON_NAME]" at bounding box center [428, 86] width 555 height 44
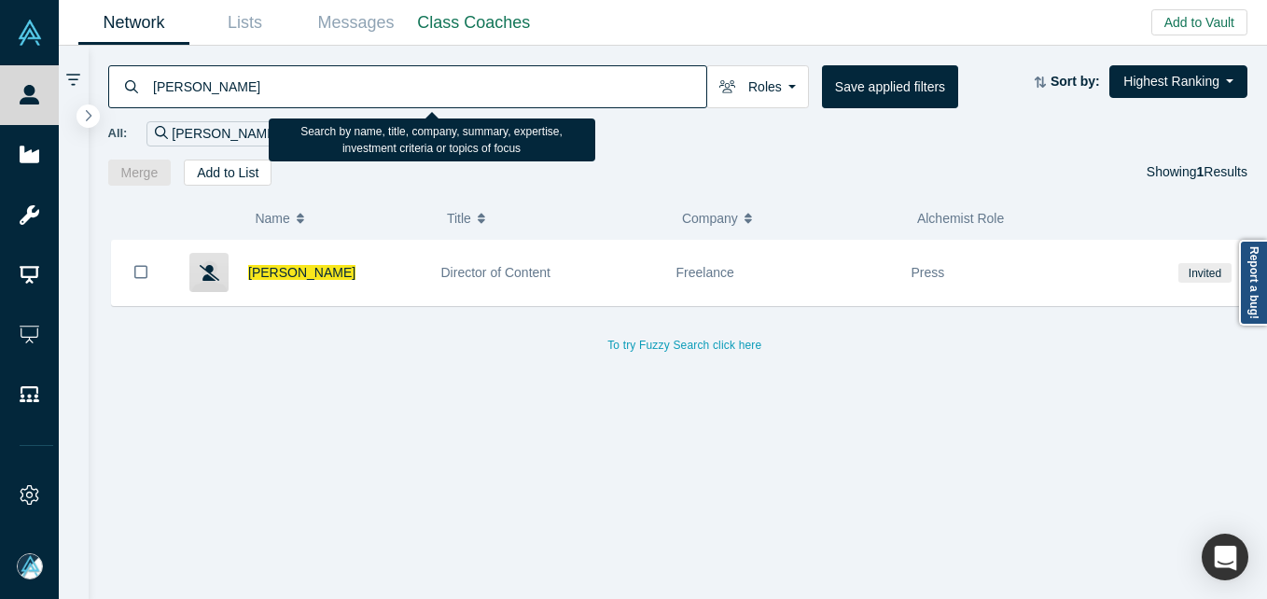
click at [381, 96] on input "[PERSON_NAME]" at bounding box center [428, 86] width 555 height 44
paste input "[PERSON_NAME]"
click at [422, 76] on input "[PERSON_NAME]" at bounding box center [428, 86] width 555 height 44
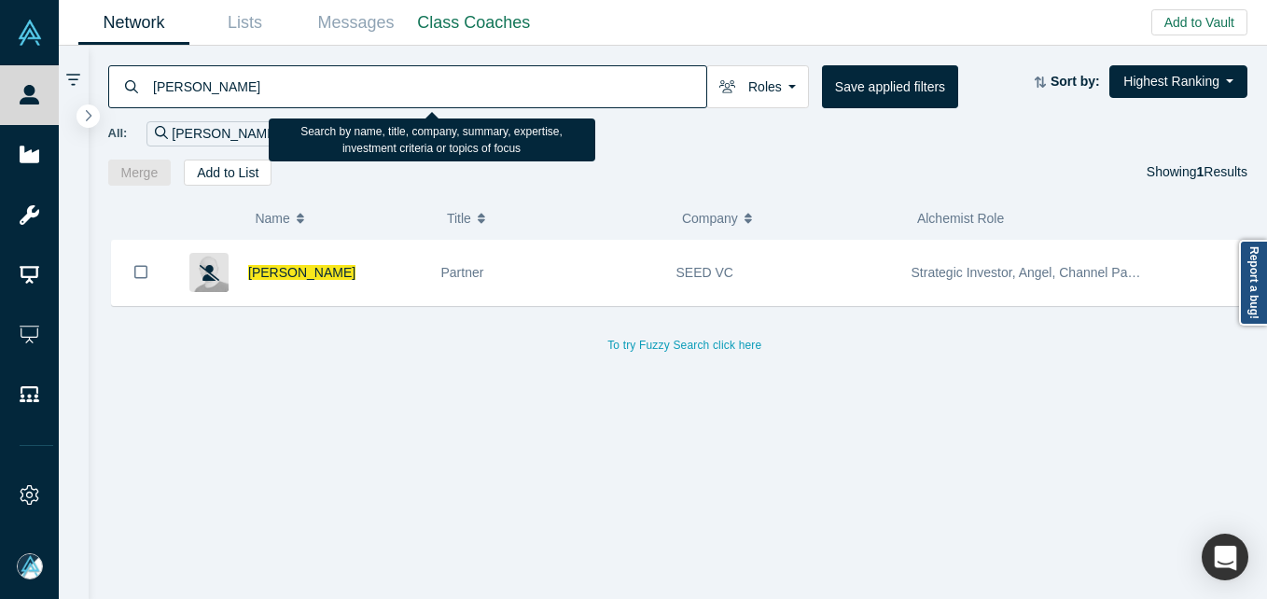
paste input "[EMAIL_ADDRESS][DOMAIN_NAME]"
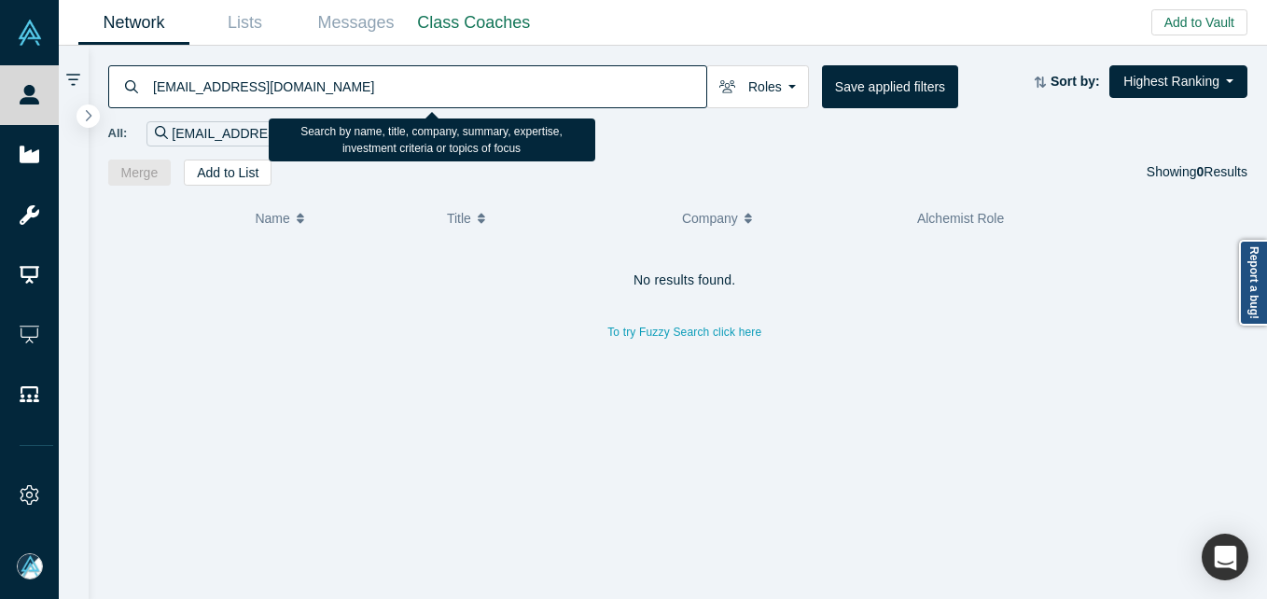
click at [373, 64] on input "[EMAIL_ADDRESS][DOMAIN_NAME]" at bounding box center [428, 86] width 555 height 44
paste input "z@dcm"
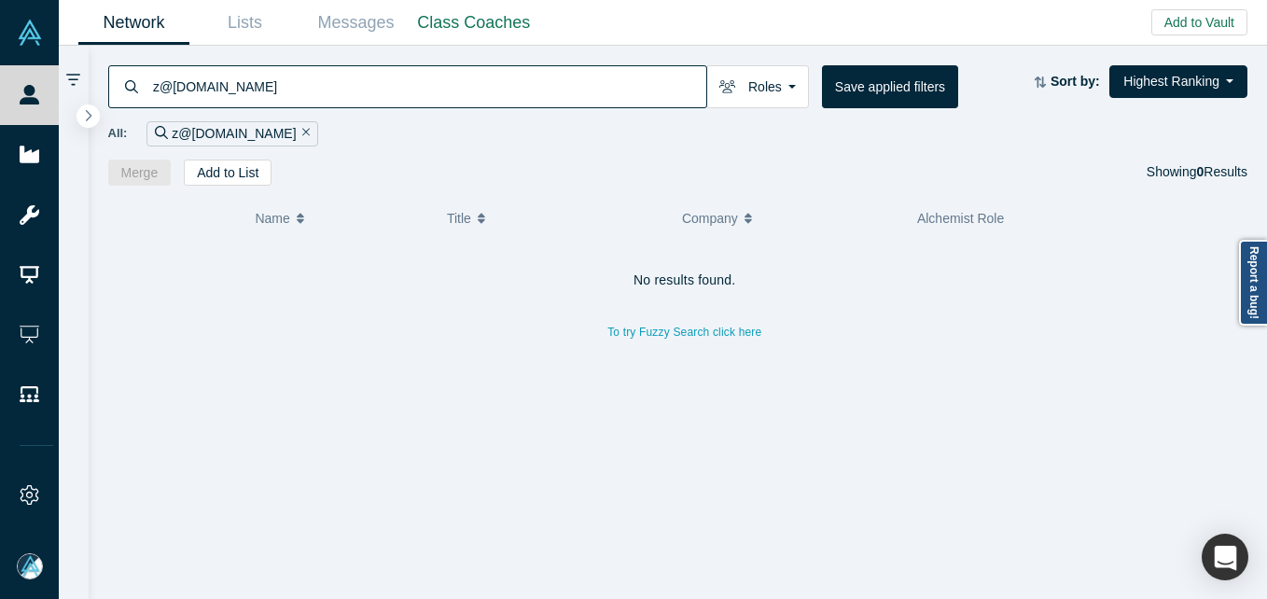
click at [576, 91] on input "z@[DOMAIN_NAME]" at bounding box center [428, 86] width 555 height 44
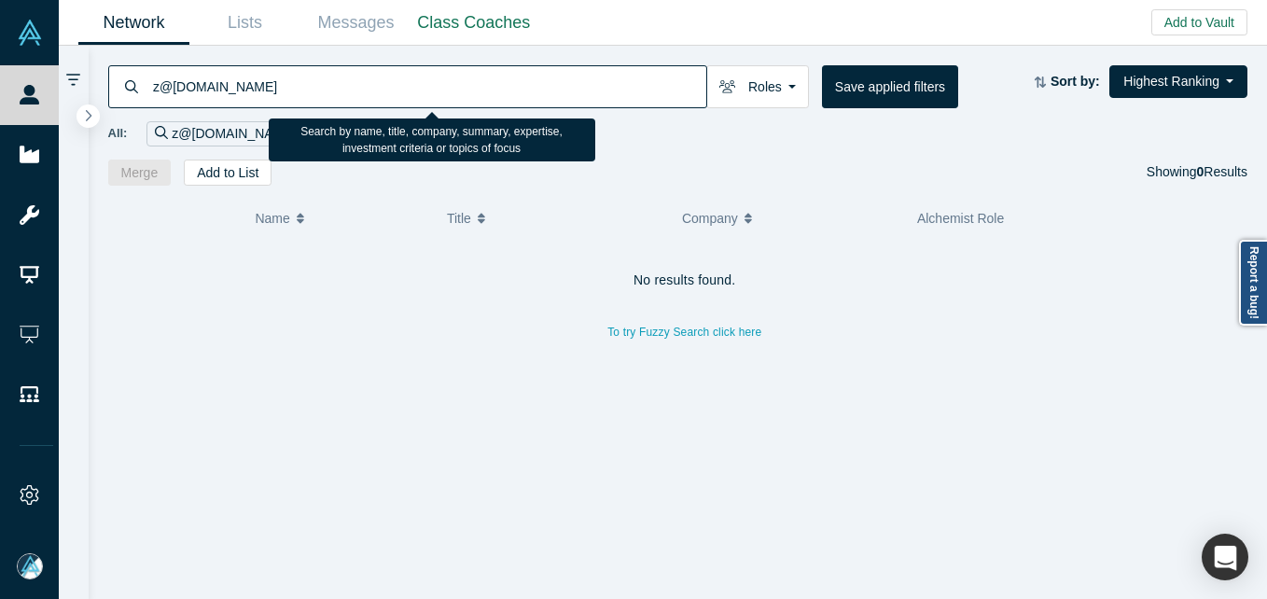
click at [576, 91] on input "z@[DOMAIN_NAME]" at bounding box center [428, 86] width 555 height 44
paste input "[EMAIL_ADDRESS][DOMAIN_NAME]"
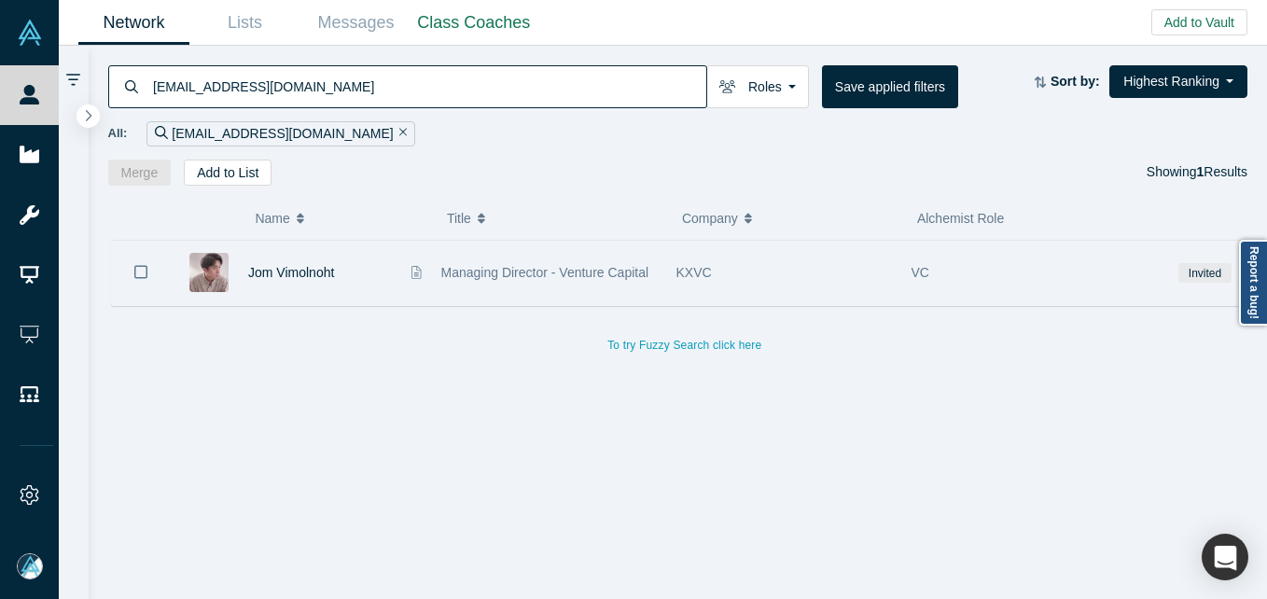
click at [816, 278] on div "KXVC" at bounding box center [783, 273] width 215 height 64
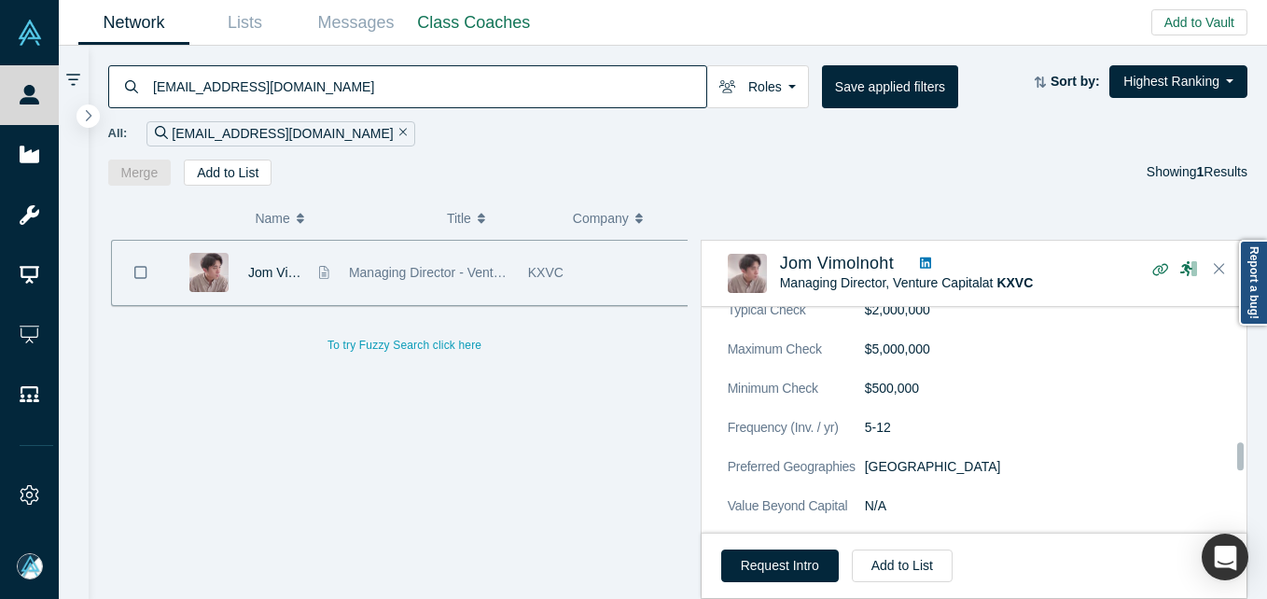
scroll to position [1492, 0]
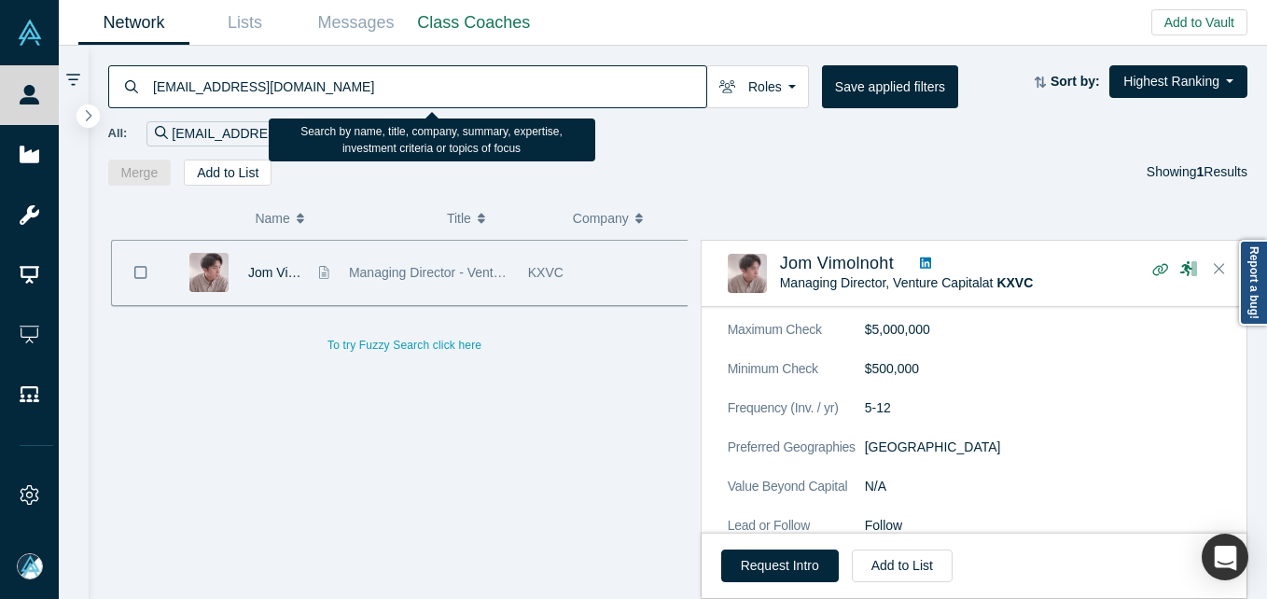
click at [416, 72] on input "[EMAIL_ADDRESS][DOMAIN_NAME]" at bounding box center [428, 86] width 555 height 44
paste input "[PERSON_NAME][EMAIL_ADDRESS][DOMAIN_NAME]"
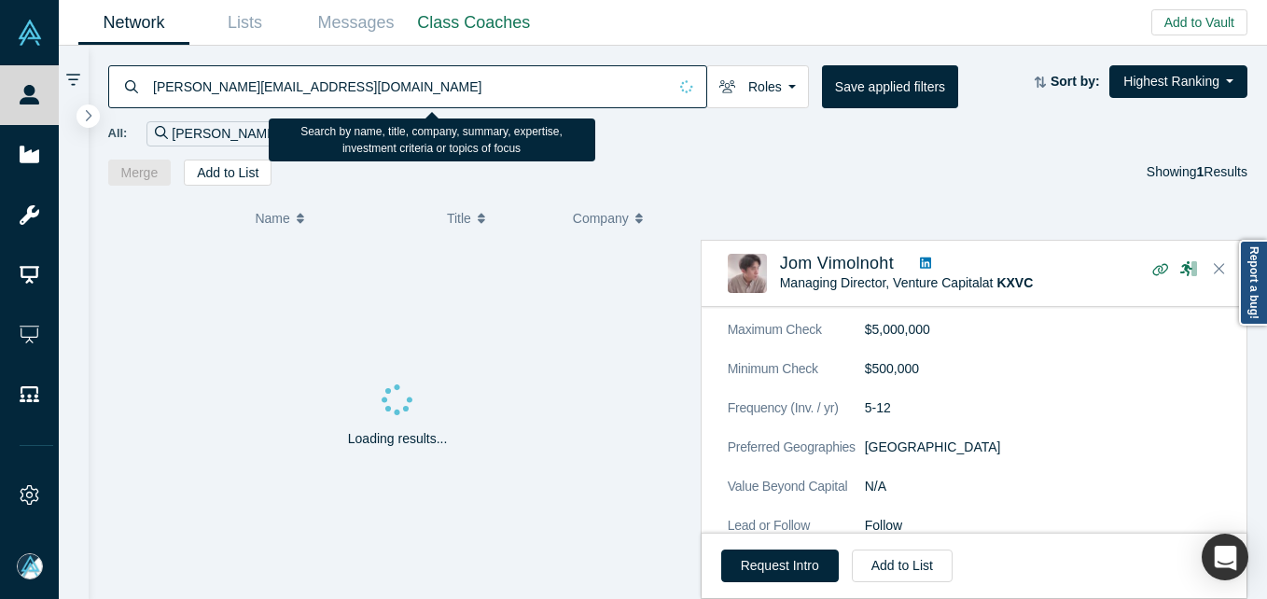
click at [477, 84] on input "[PERSON_NAME][EMAIL_ADDRESS][DOMAIN_NAME]" at bounding box center [409, 86] width 516 height 44
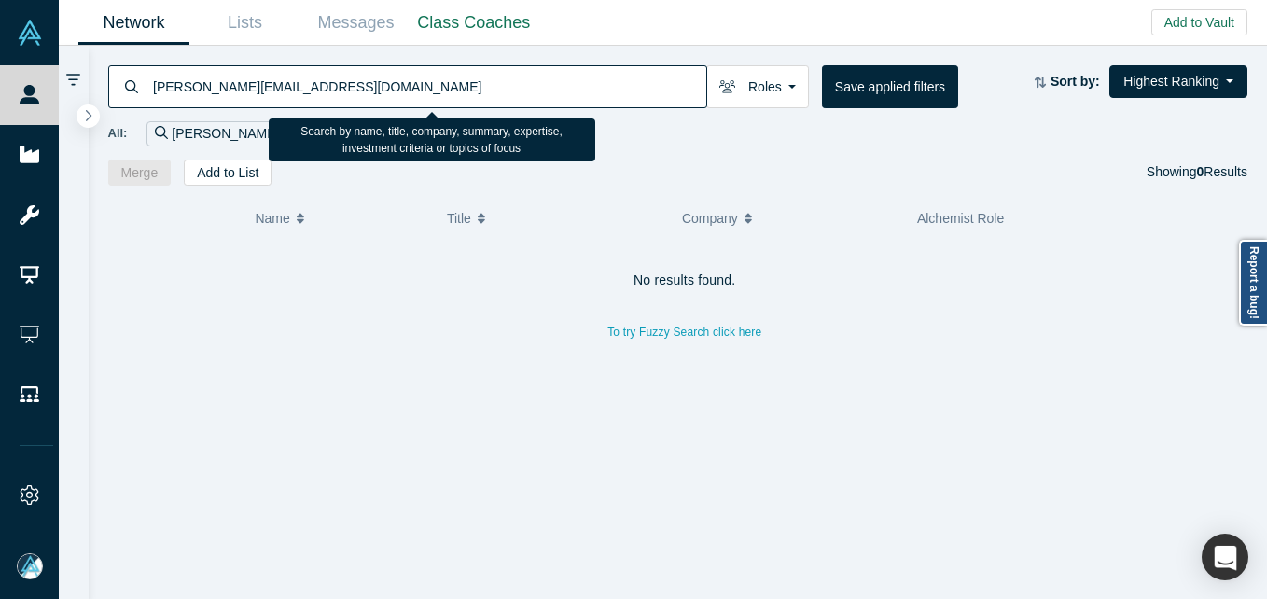
click at [377, 79] on input "[PERSON_NAME][EMAIL_ADDRESS][DOMAIN_NAME]" at bounding box center [428, 86] width 555 height 44
click at [375, 79] on input "[PERSON_NAME][EMAIL_ADDRESS][DOMAIN_NAME]" at bounding box center [428, 86] width 555 height 44
paste input "farhan.[PERSON_NAME]@accenture"
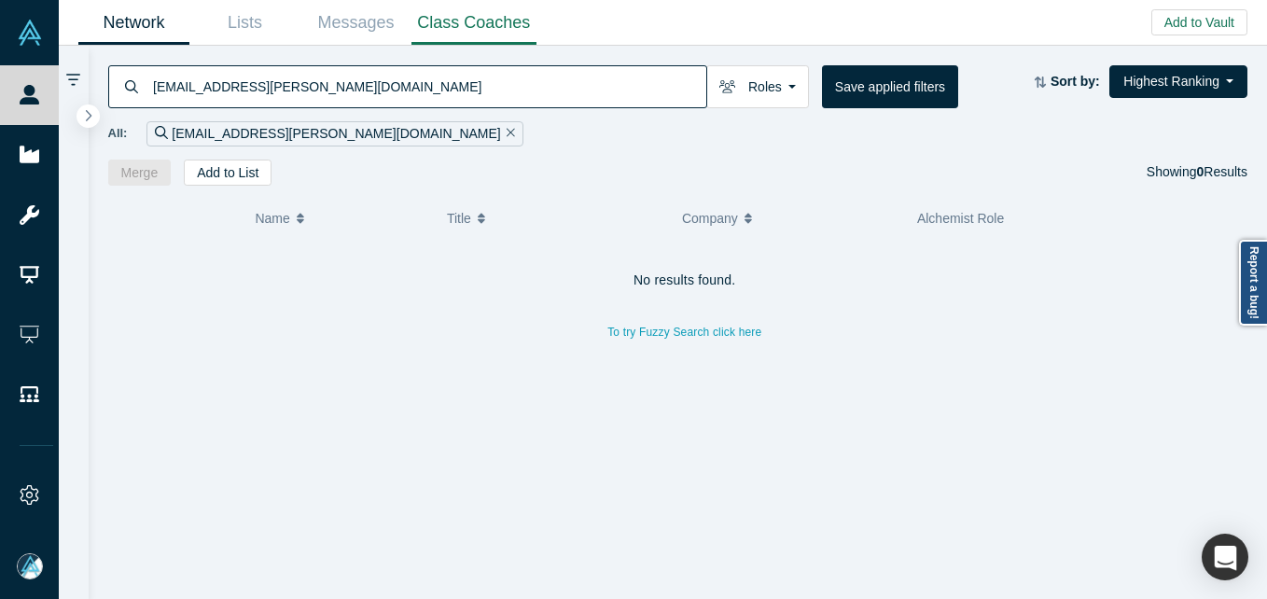
type input "[EMAIL_ADDRESS][PERSON_NAME][DOMAIN_NAME]"
click at [344, 72] on input "[EMAIL_ADDRESS][PERSON_NAME][DOMAIN_NAME]" at bounding box center [428, 86] width 555 height 44
